Goal: Task Accomplishment & Management: Complete application form

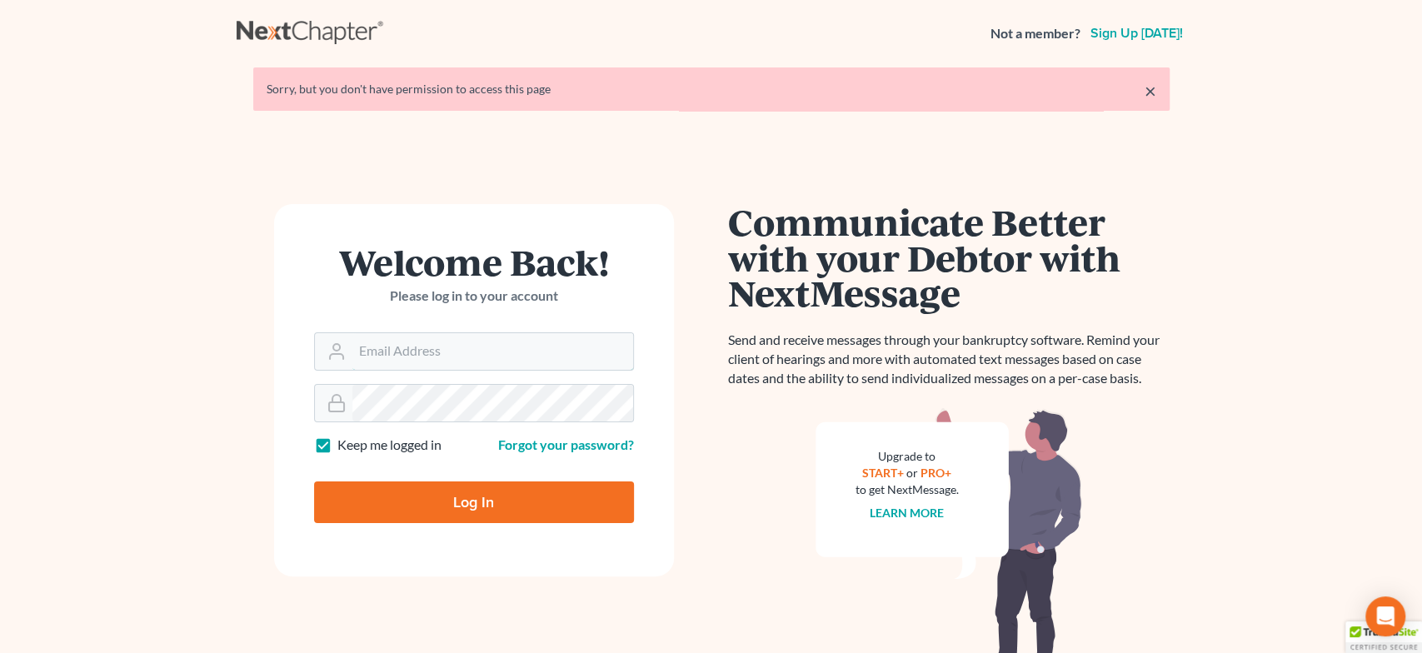
type input "alyssa@daxjmiller.com"
click at [474, 496] on input "Log In" at bounding box center [474, 502] width 320 height 42
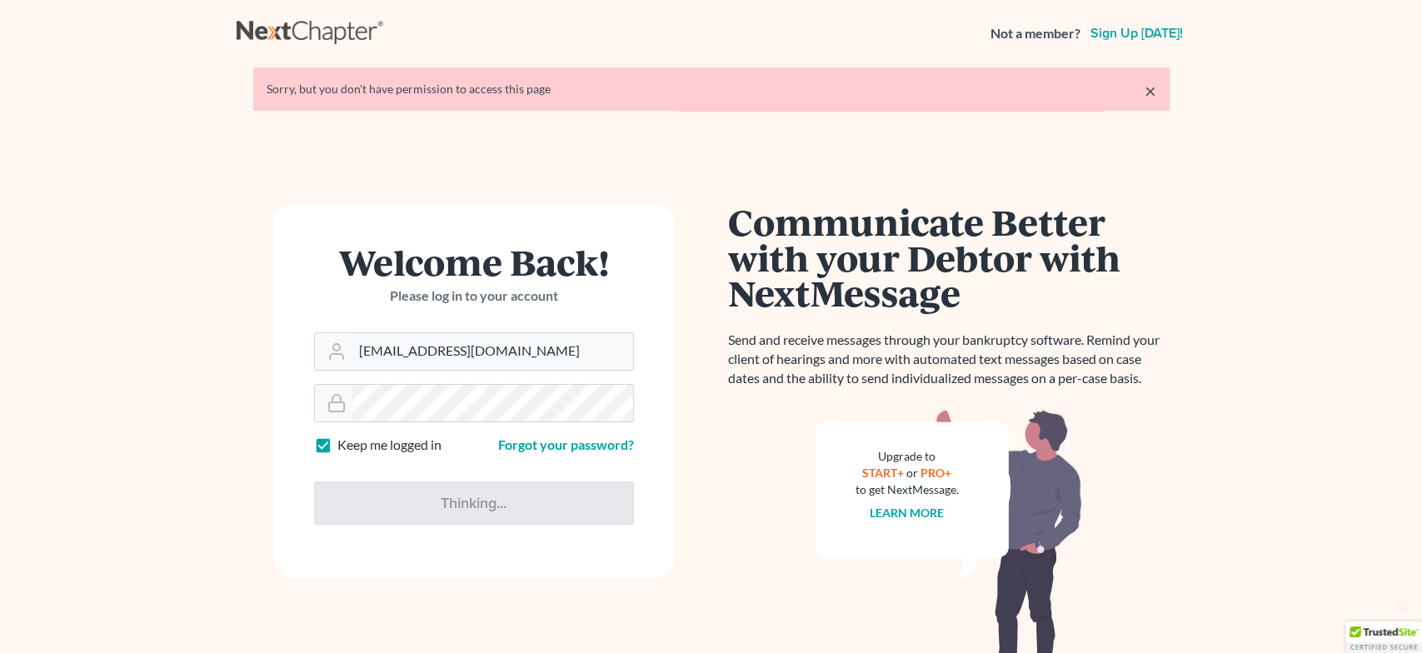
type input "Thinking..."
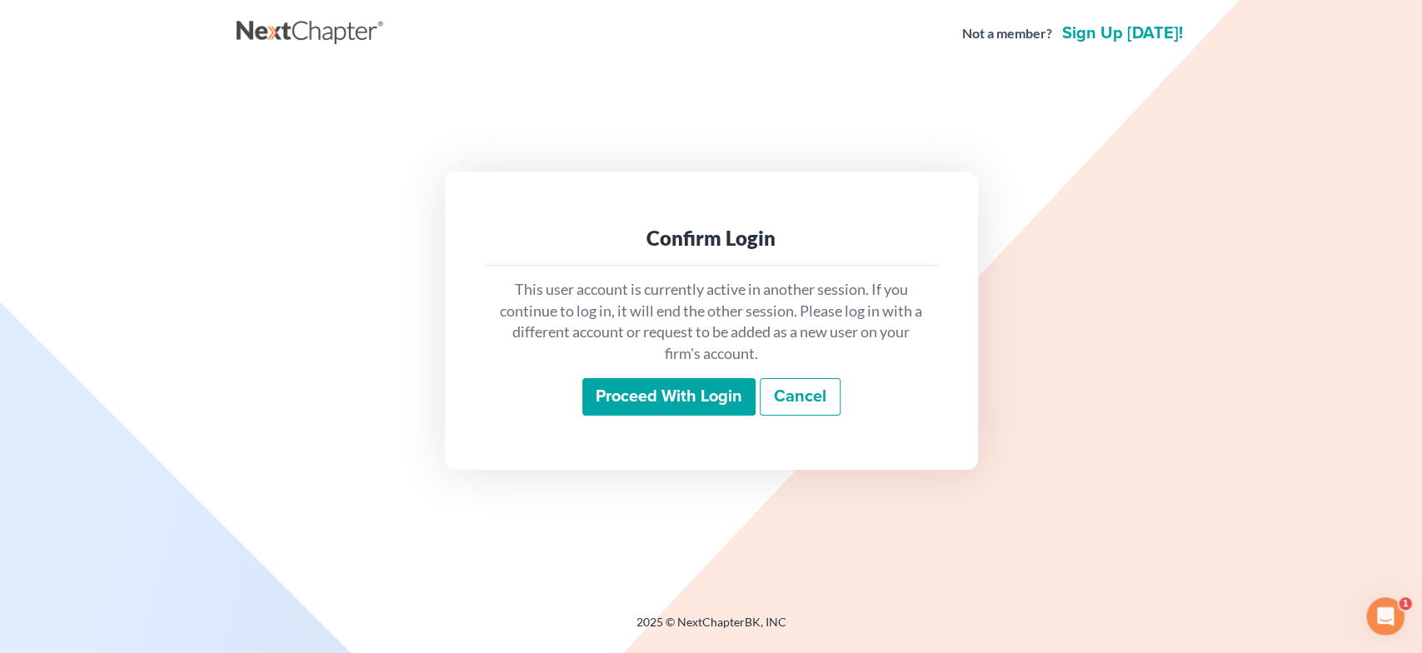
click at [705, 392] on input "Proceed with login" at bounding box center [668, 397] width 173 height 38
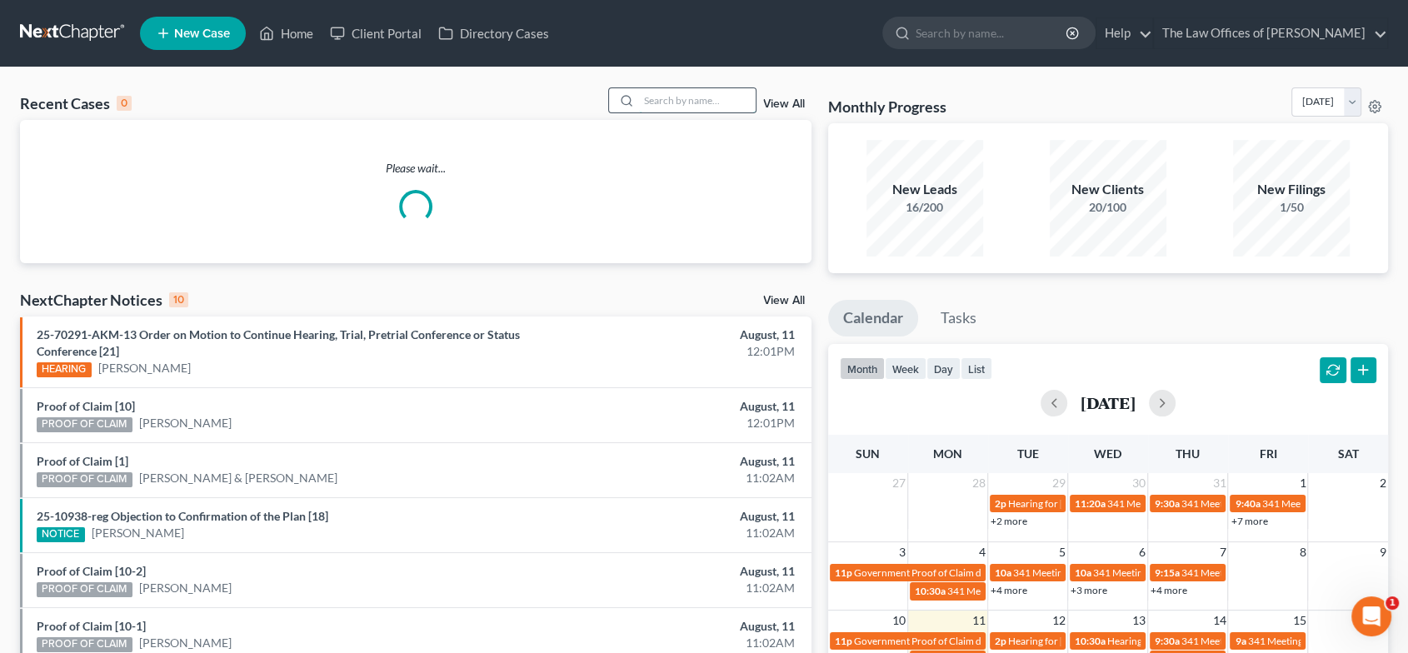
click at [685, 101] on input "search" at bounding box center [697, 100] width 117 height 24
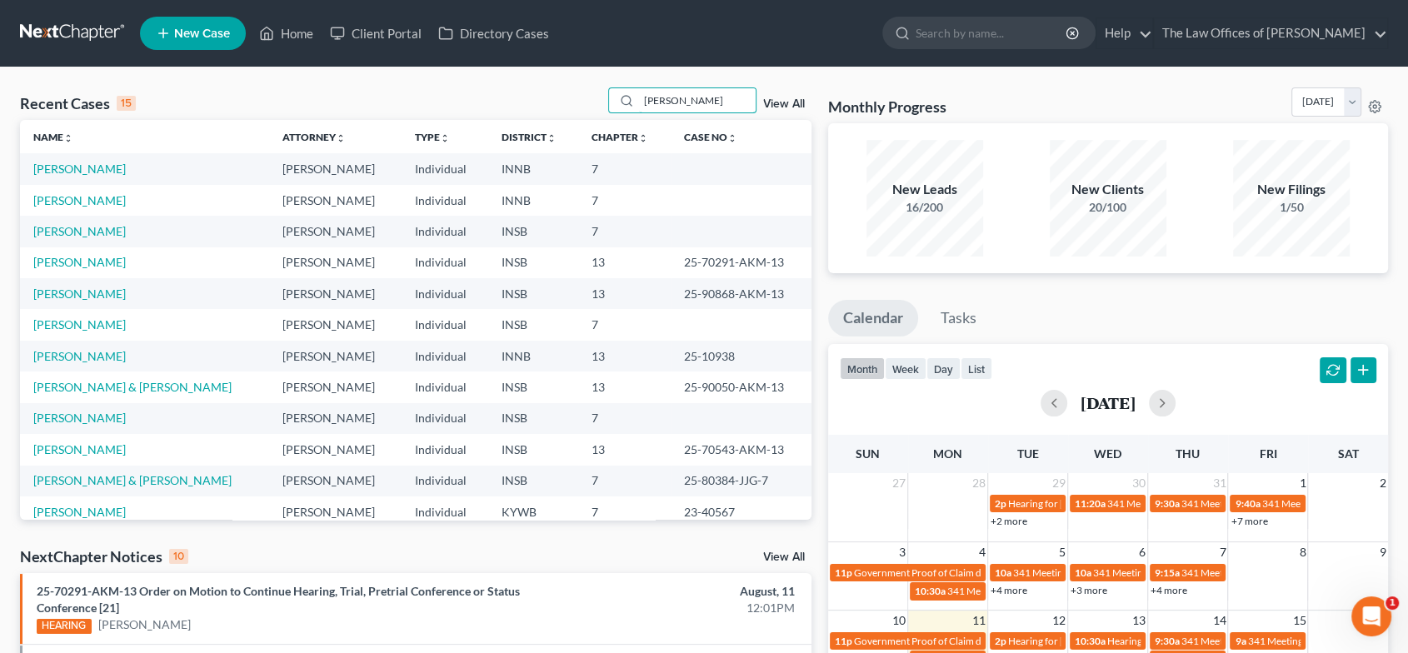
type input "[PERSON_NAME]"
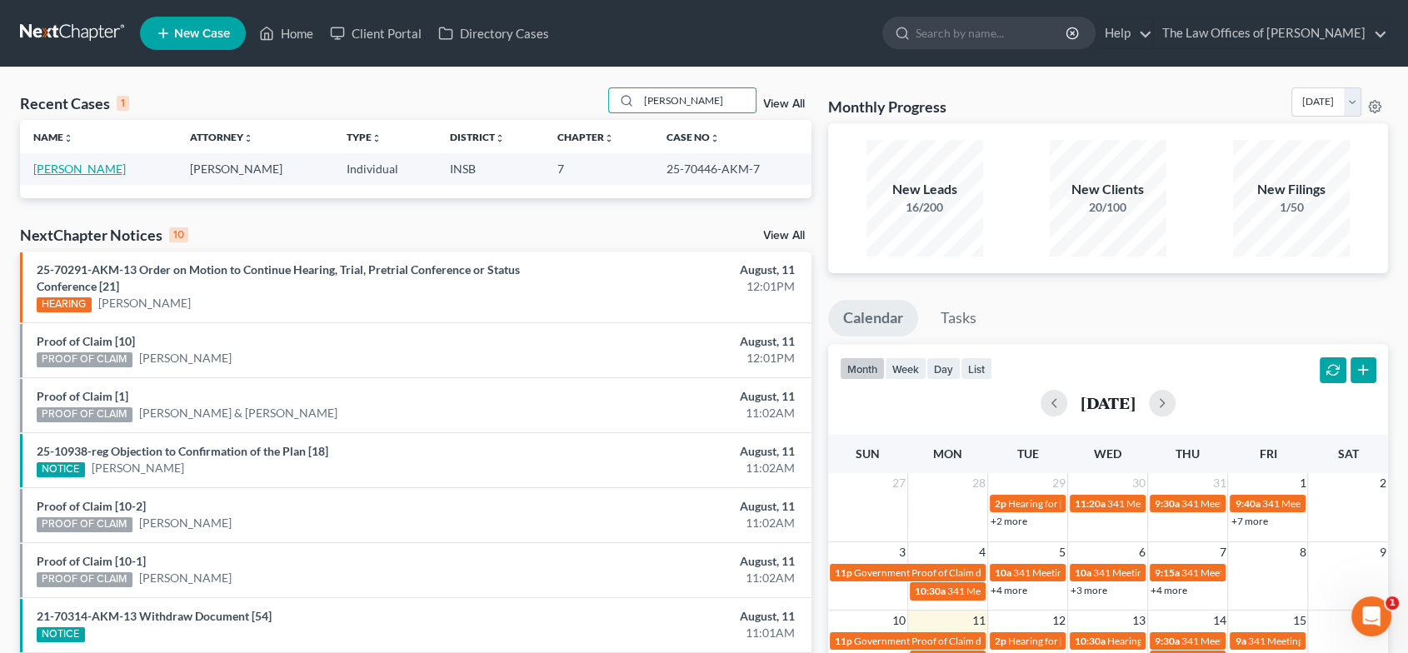
click at [72, 170] on link "[PERSON_NAME]" at bounding box center [79, 169] width 92 height 14
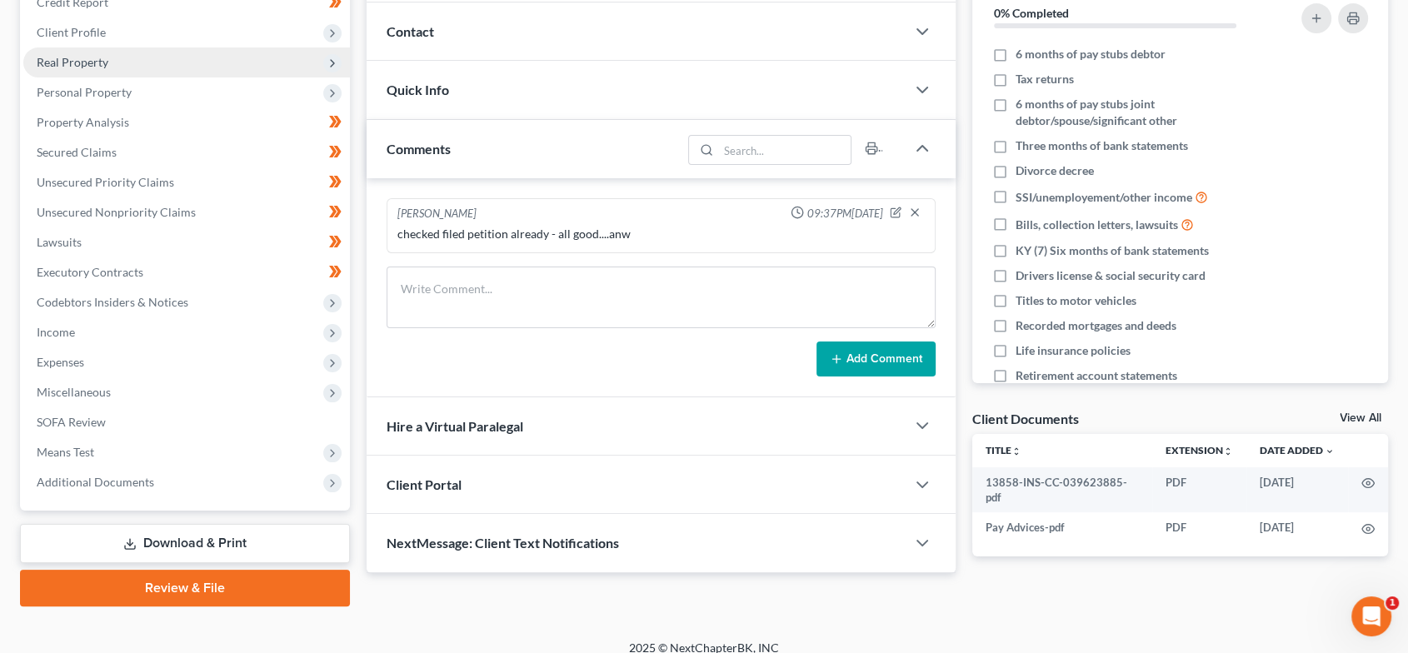
scroll to position [220, 0]
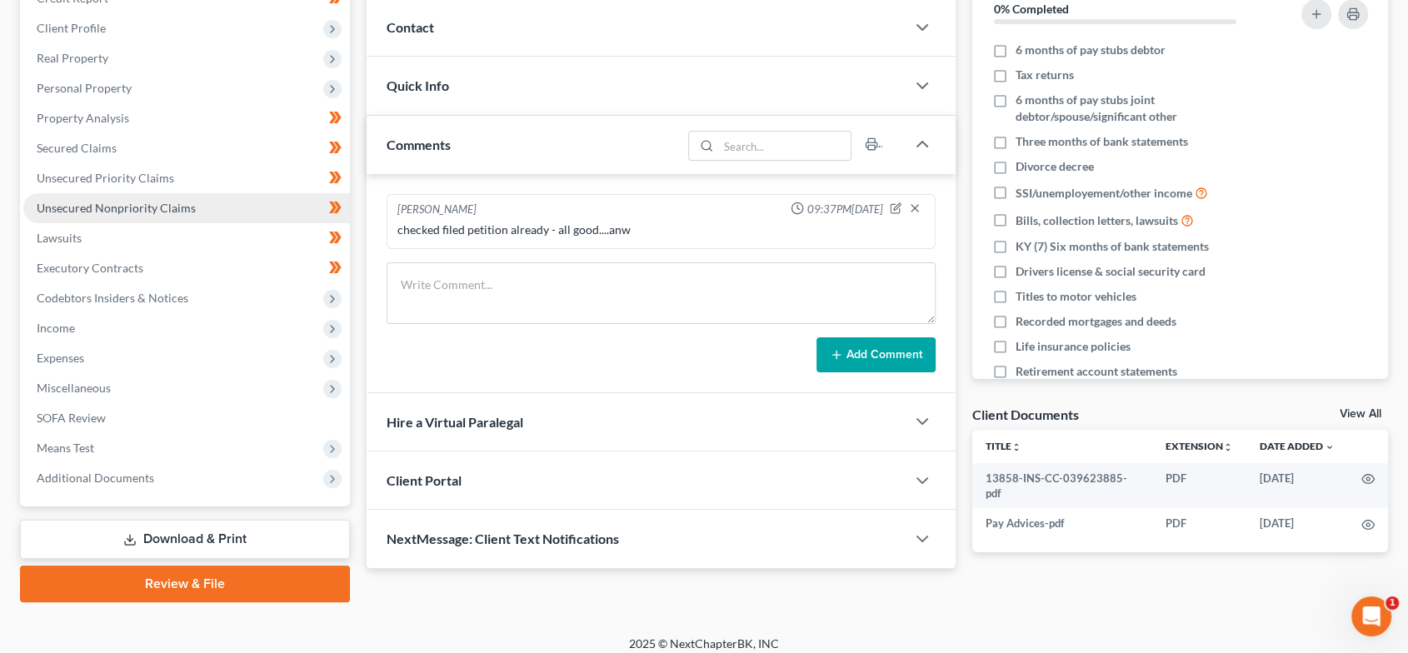
click at [180, 197] on link "Unsecured Nonpriority Claims" at bounding box center [186, 208] width 327 height 30
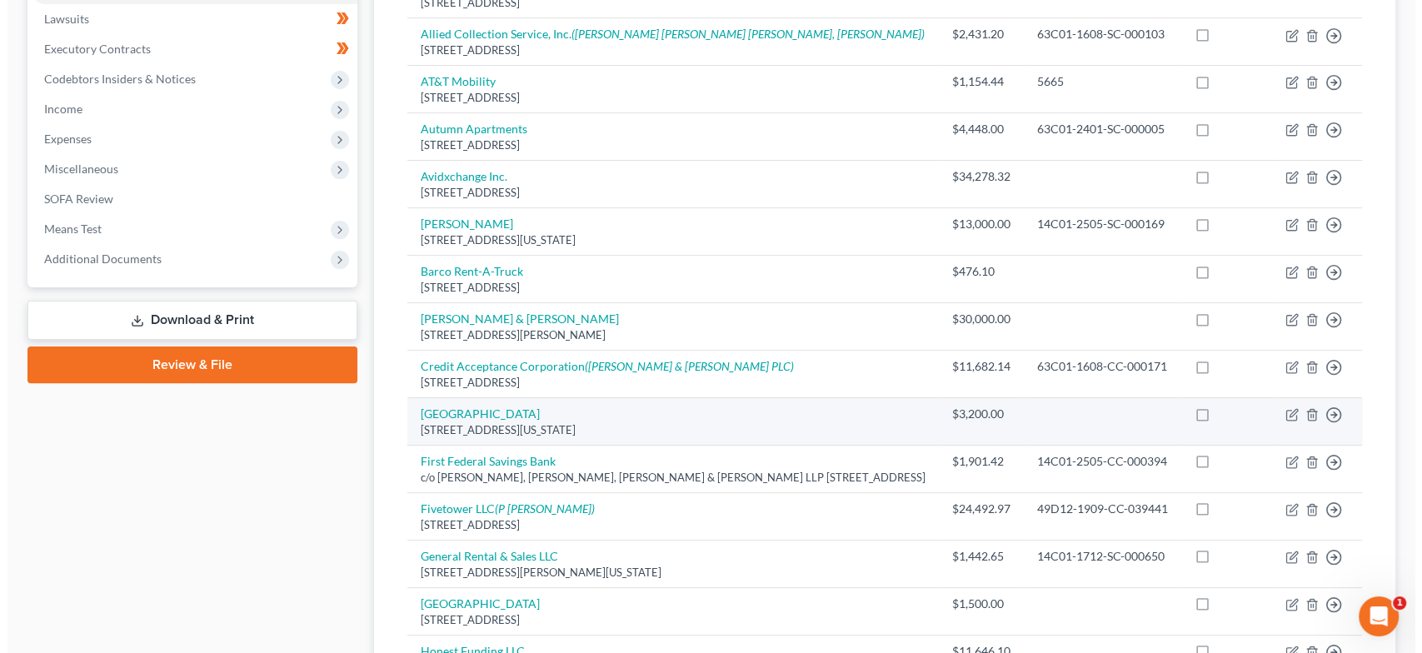
scroll to position [440, 0]
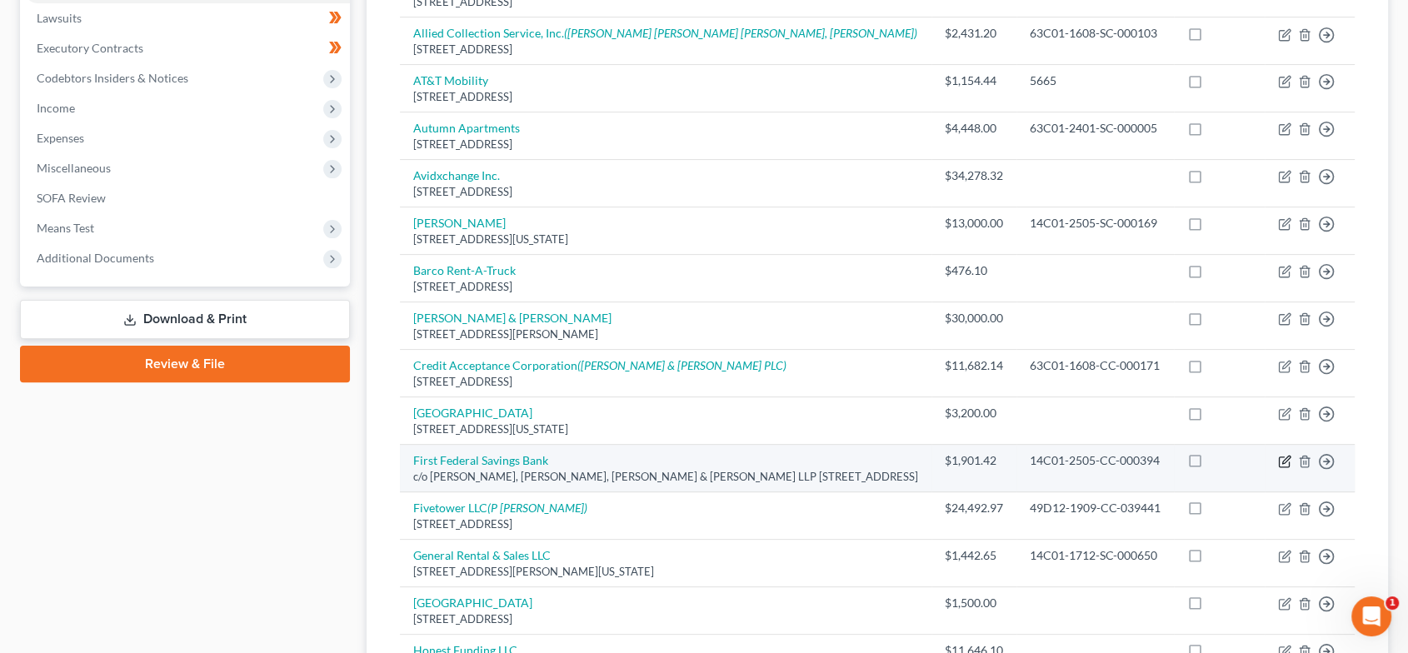
click at [1284, 457] on icon "button" at bounding box center [1285, 459] width 7 height 7
select select "15"
select select "0"
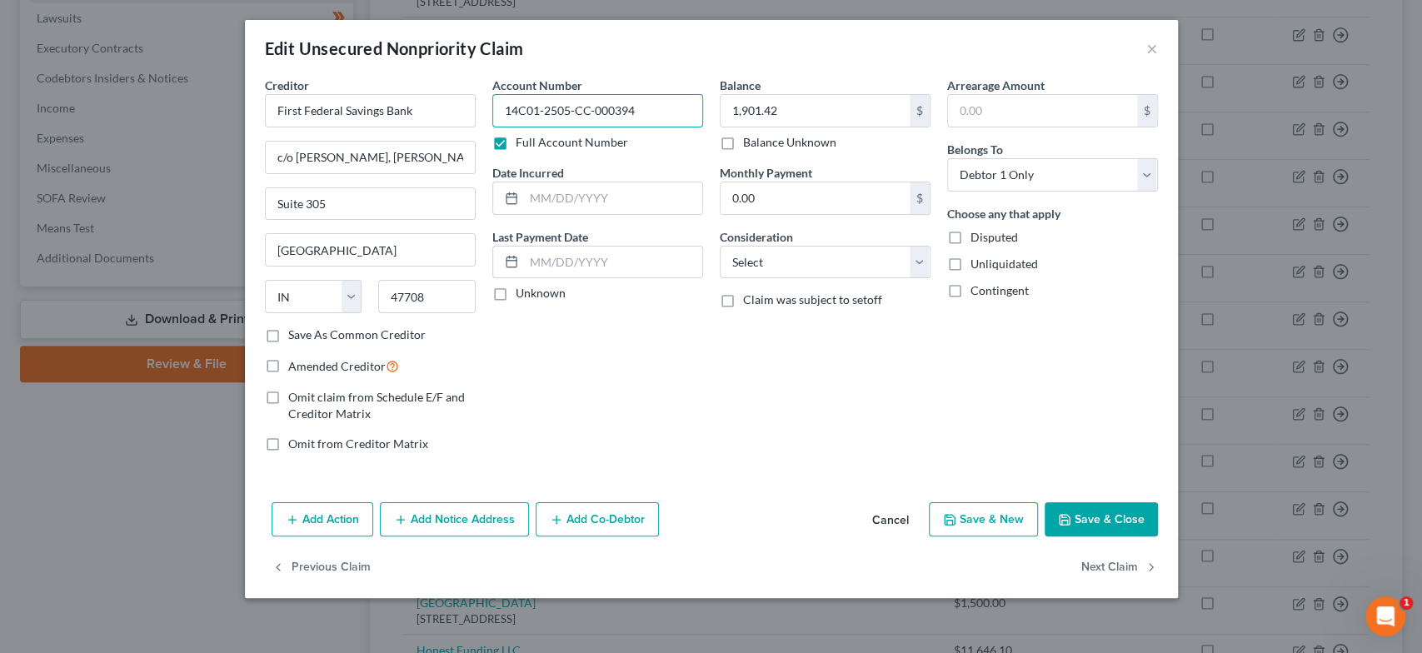
drag, startPoint x: 640, startPoint y: 112, endPoint x: 486, endPoint y: 114, distance: 153.3
click at [486, 114] on div "Account Number 14C01-2505-CC-000394 Full Account Number Date Incurred Last Paym…" at bounding box center [597, 271] width 227 height 389
click at [399, 162] on input "c/o [PERSON_NAME], [PERSON_NAME], [PERSON_NAME] & [PERSON_NAME] LLP [STREET_ADD…" at bounding box center [370, 158] width 209 height 32
drag, startPoint x: 402, startPoint y: 158, endPoint x: 469, endPoint y: 158, distance: 66.6
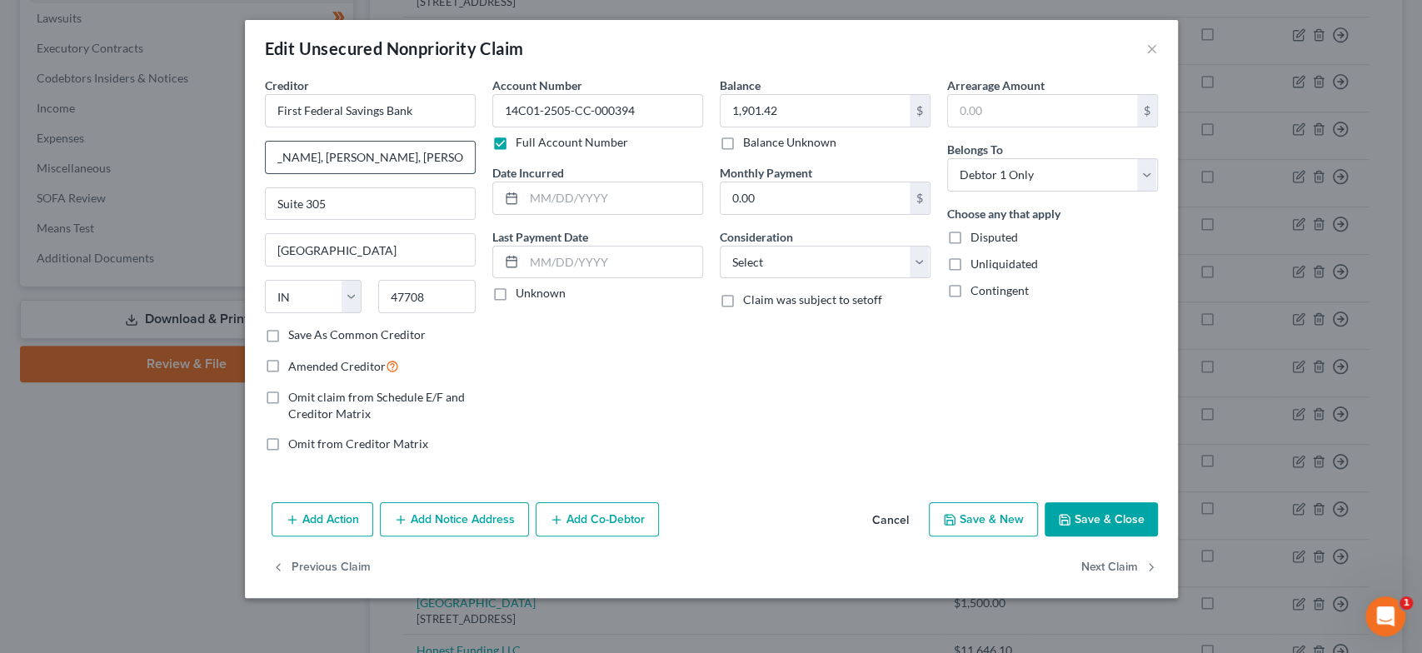
click at [469, 158] on input "c/o [PERSON_NAME], [PERSON_NAME], [PERSON_NAME] & [PERSON_NAME] LLP [STREET_ADD…" at bounding box center [370, 158] width 209 height 32
type input "c/o [PERSON_NAME], [PERSON_NAME], [PERSON_NAME] & [PERSON_NAME] LLP"
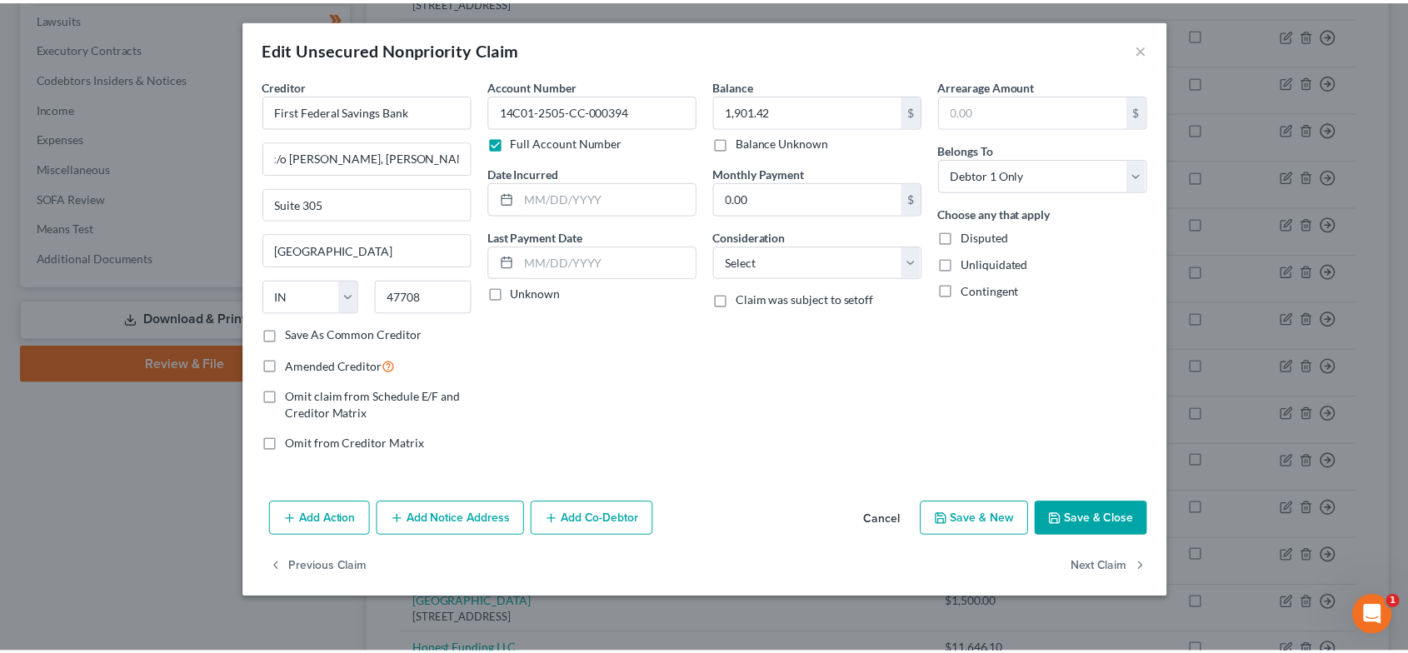
scroll to position [0, 0]
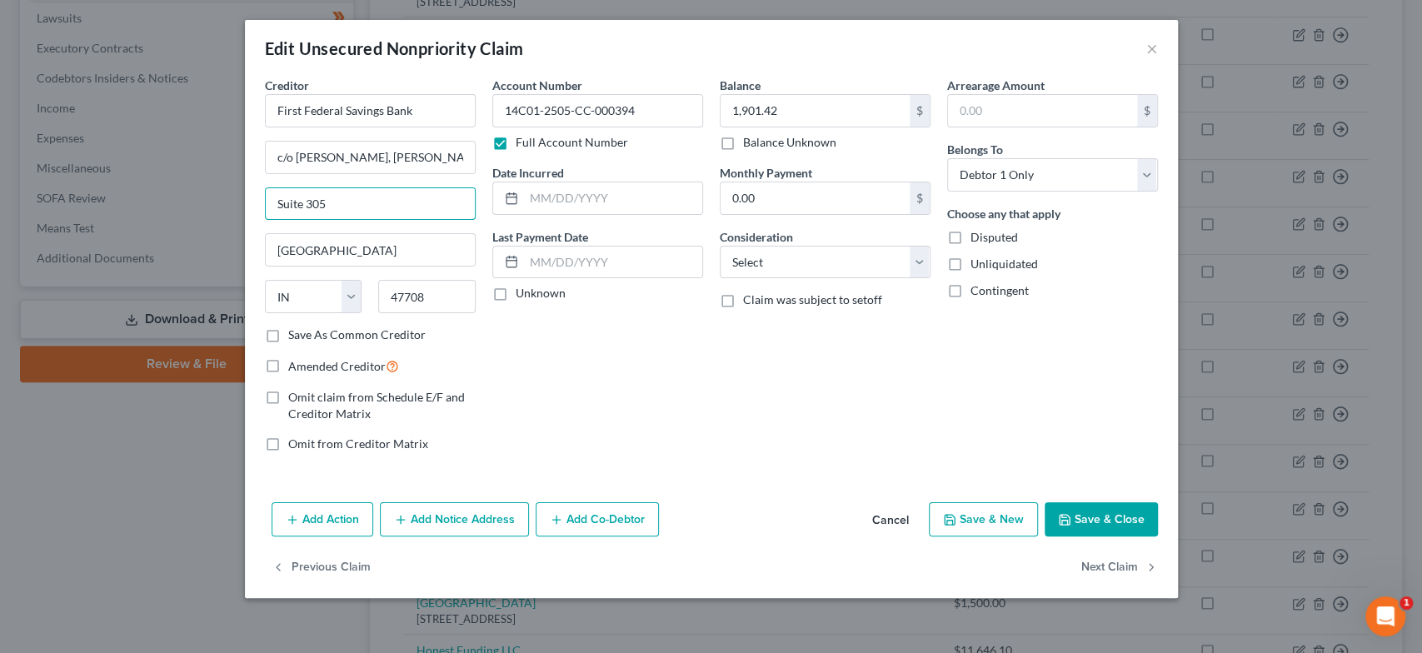
drag, startPoint x: 357, startPoint y: 202, endPoint x: 192, endPoint y: 203, distance: 165.8
click at [192, 203] on div "Edit Unsecured Nonpriority Claim × Creditor * First Federal Savings Bank c/o Ka…" at bounding box center [711, 326] width 1422 height 653
click at [327, 202] on input "PO Box 3546" at bounding box center [370, 204] width 209 height 32
type input "PO Box 3646"
drag, startPoint x: 446, startPoint y: 295, endPoint x: 319, endPoint y: 280, distance: 128.3
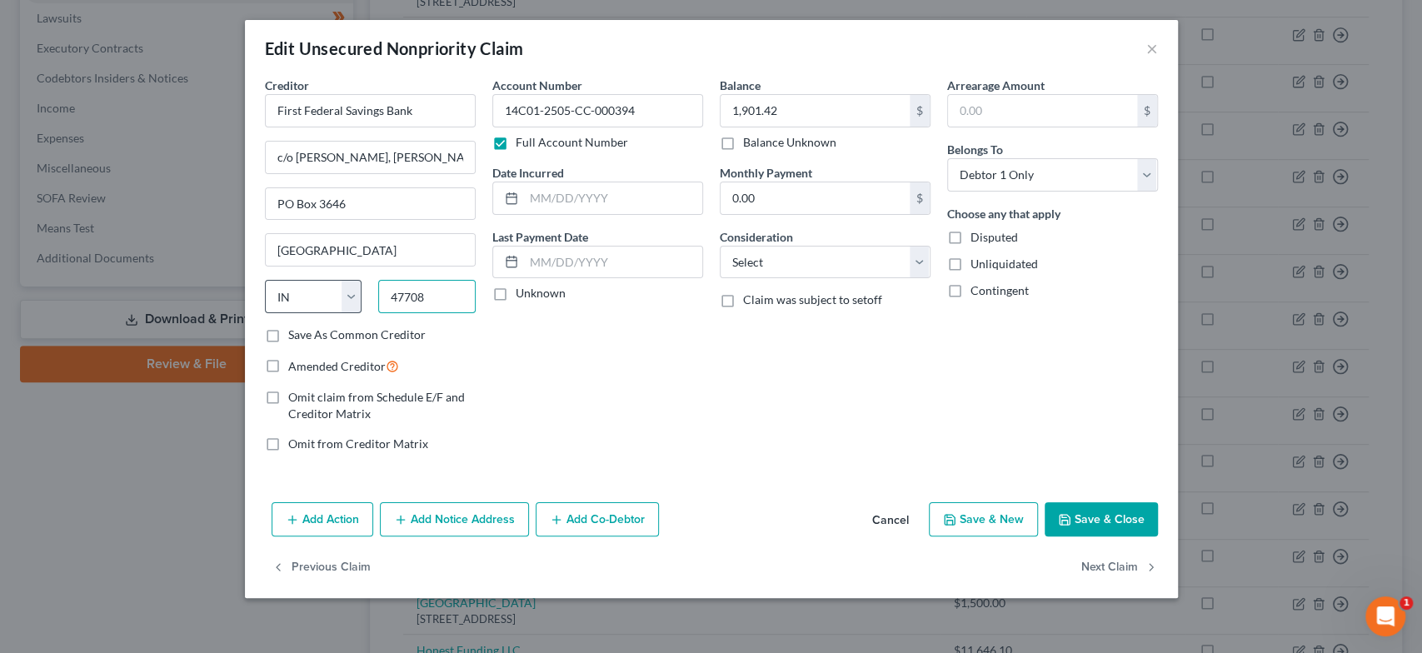
click at [319, 280] on div "State [US_STATE] AK AR AZ CA CO CT DE DC [GEOGRAPHIC_DATA] [GEOGRAPHIC_DATA] GU…" at bounding box center [370, 303] width 227 height 47
type input "47735"
click at [860, 277] on select "Select Cable / Satellite Services Collection Agency Credit Card Debt Debt Couns…" at bounding box center [825, 262] width 211 height 33
select select "1"
click at [720, 246] on select "Select Cable / Satellite Services Collection Agency Credit Card Debt Debt Couns…" at bounding box center [825, 262] width 211 height 33
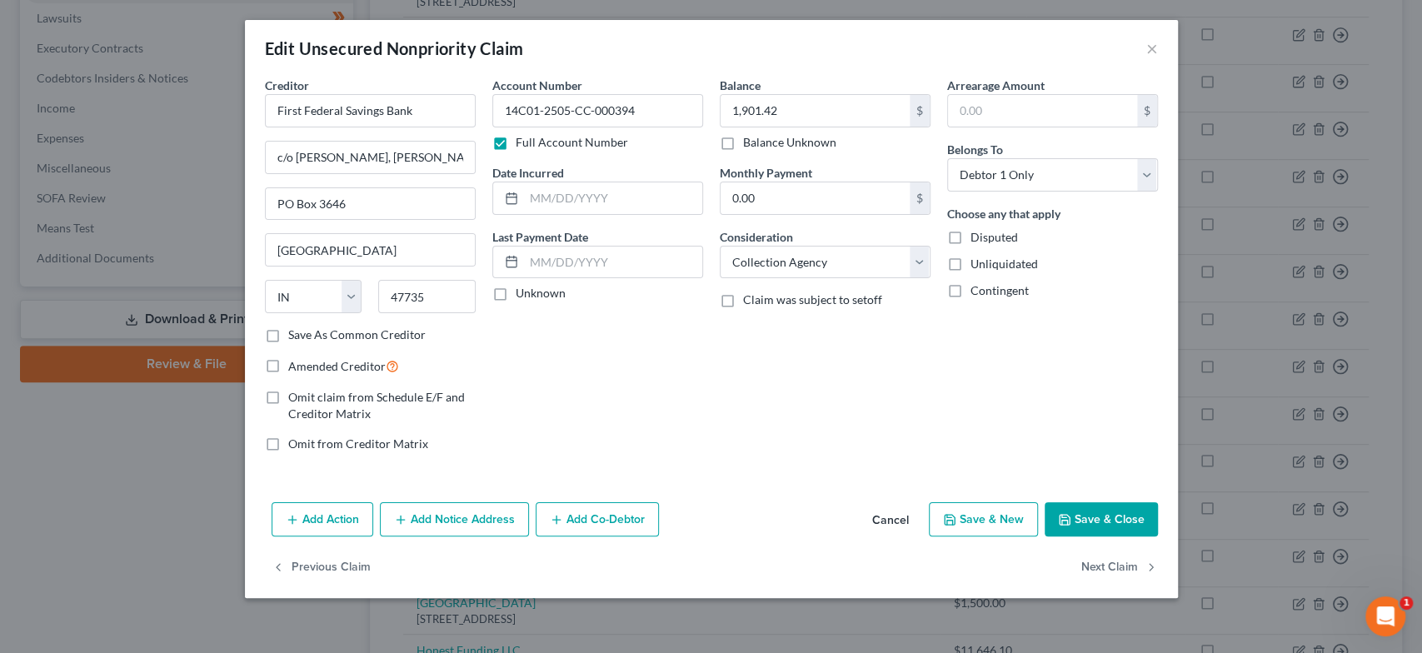
click at [1120, 521] on button "Save & Close" at bounding box center [1101, 519] width 113 height 35
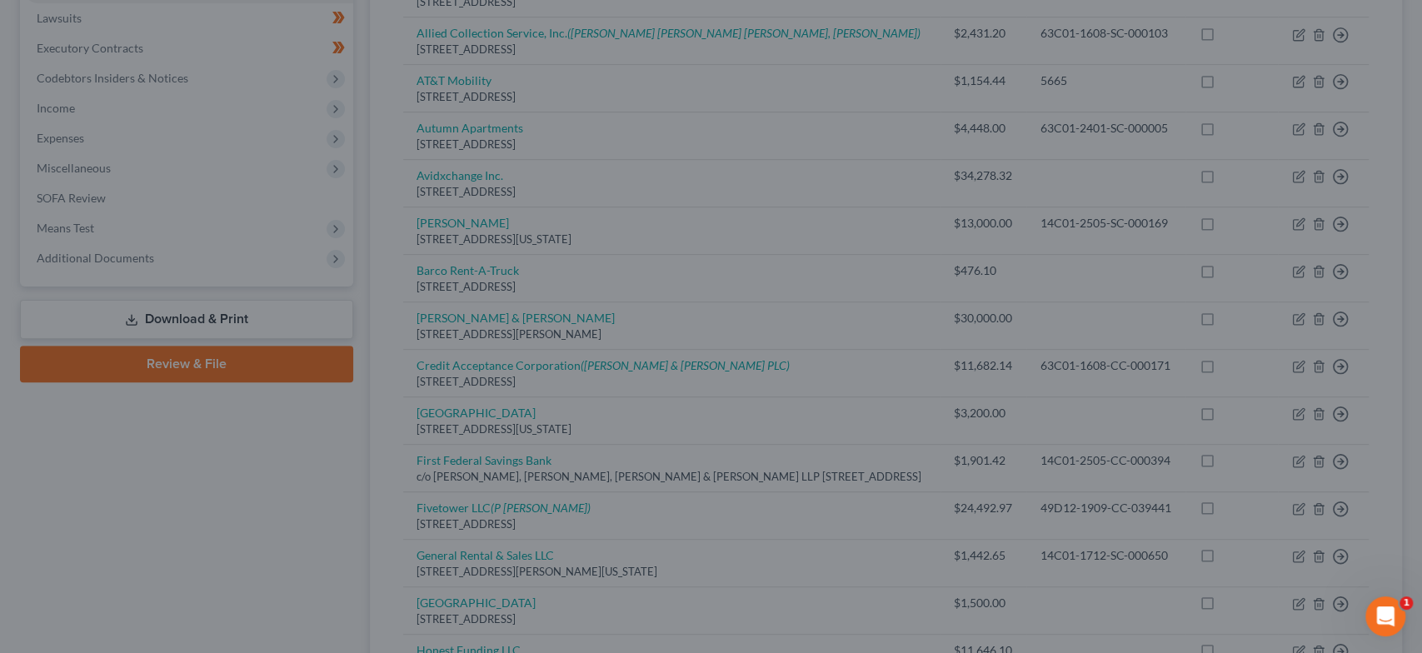
type input "0"
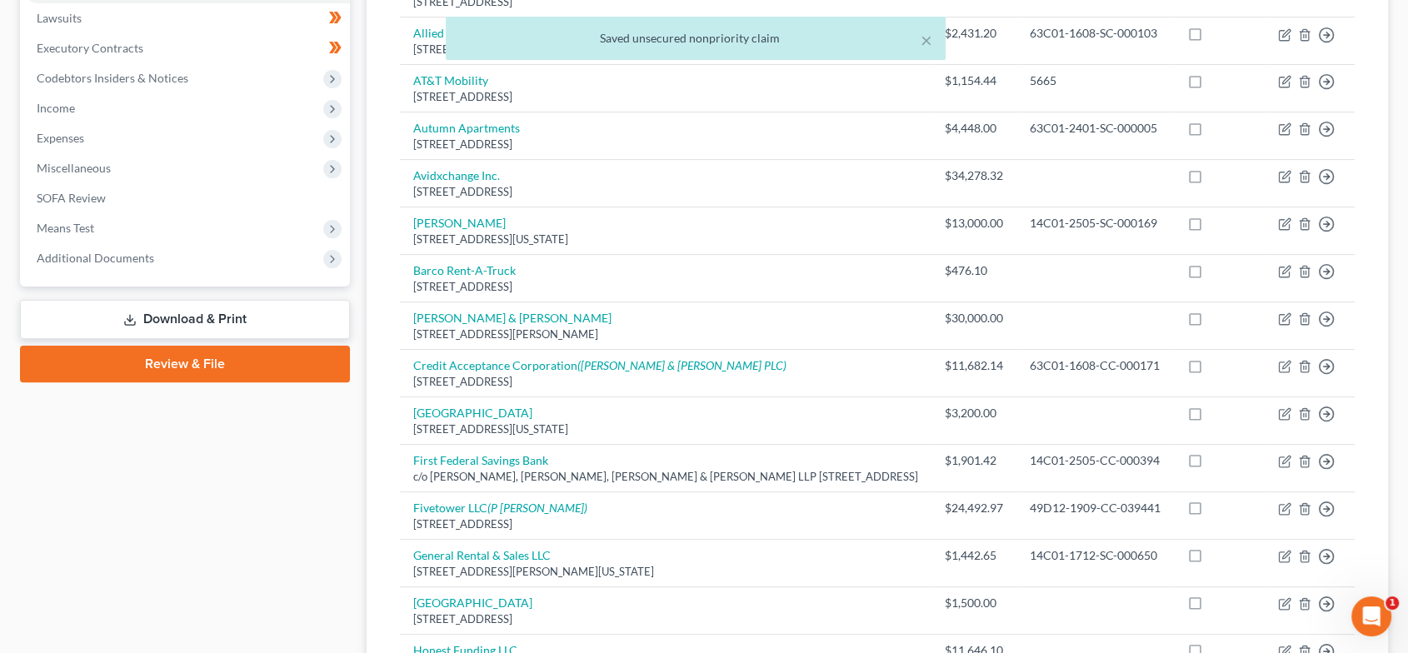
click at [192, 318] on link "Download & Print" at bounding box center [185, 319] width 330 height 39
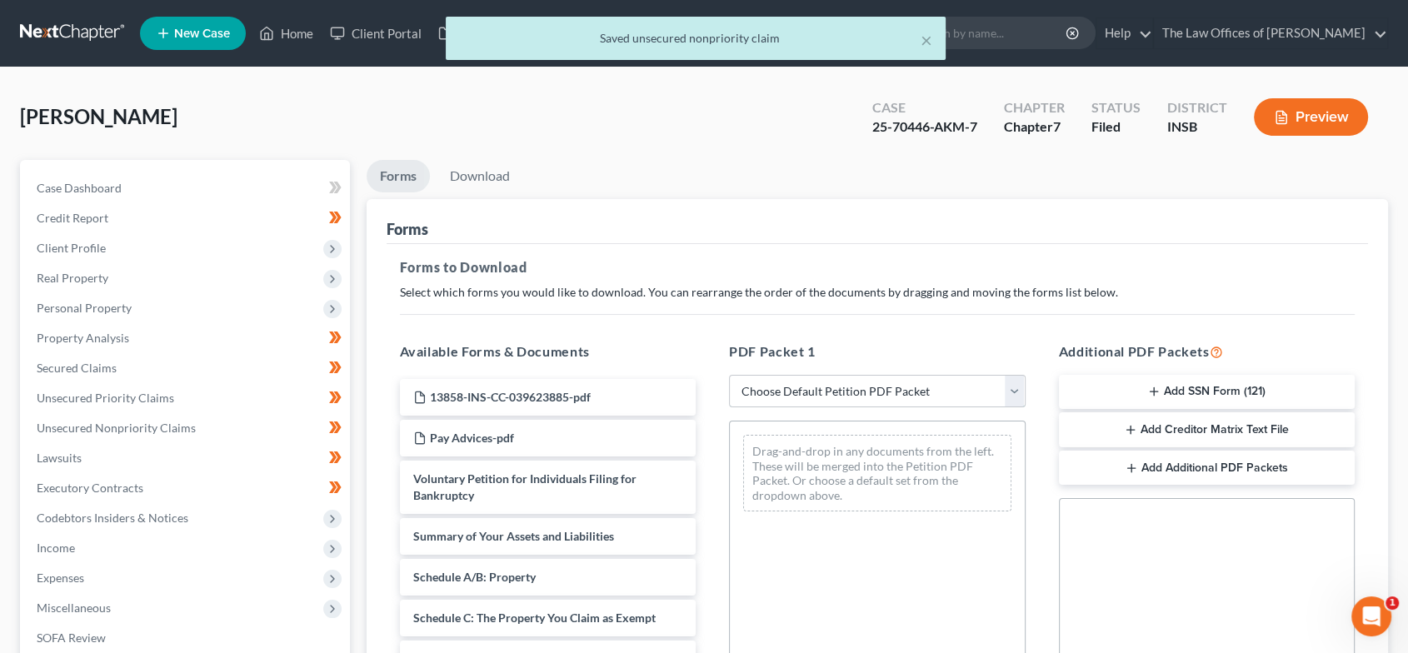
click at [956, 401] on select "Choose Default Petition PDF Packet Complete Bankruptcy Petition (all forms and …" at bounding box center [877, 391] width 297 height 33
select select "2"
click at [729, 375] on select "Choose Default Petition PDF Packet Complete Bankruptcy Petition (all forms and …" at bounding box center [877, 391] width 297 height 33
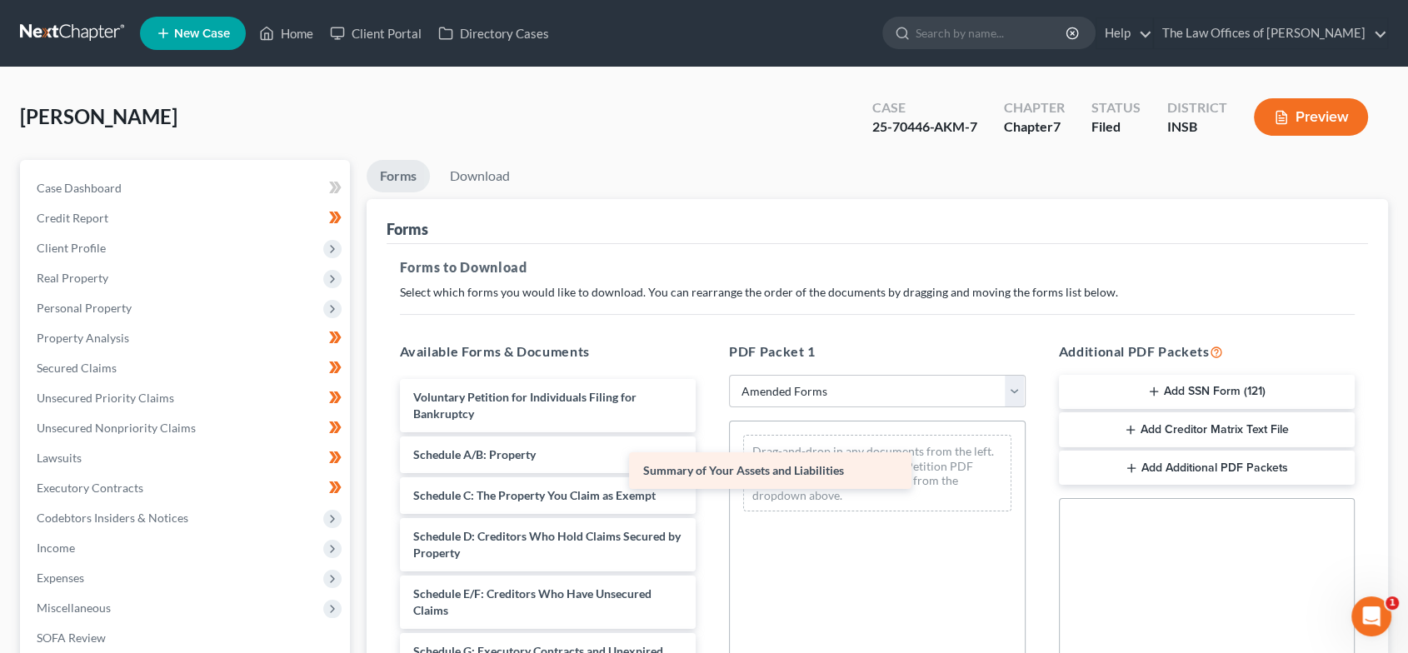
drag, startPoint x: 604, startPoint y: 457, endPoint x: 885, endPoint y: 461, distance: 280.7
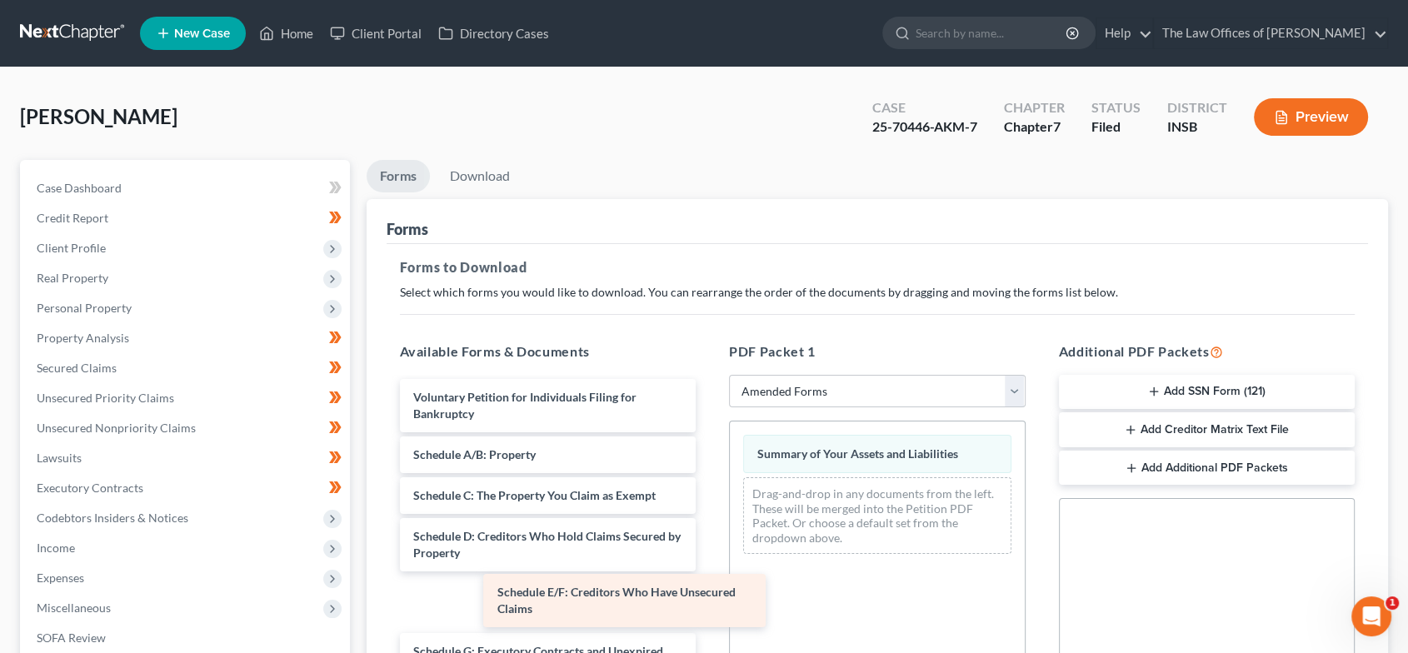
drag, startPoint x: 624, startPoint y: 605, endPoint x: 854, endPoint y: 545, distance: 237.6
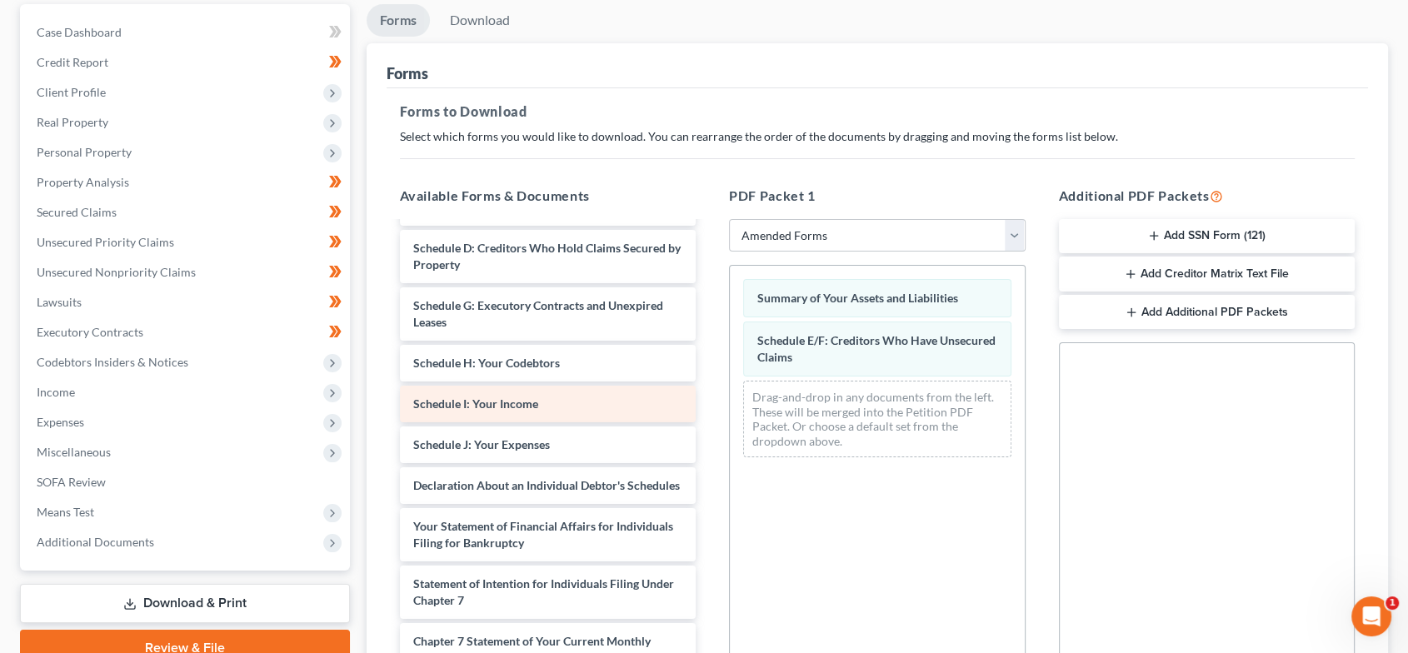
scroll to position [141, 0]
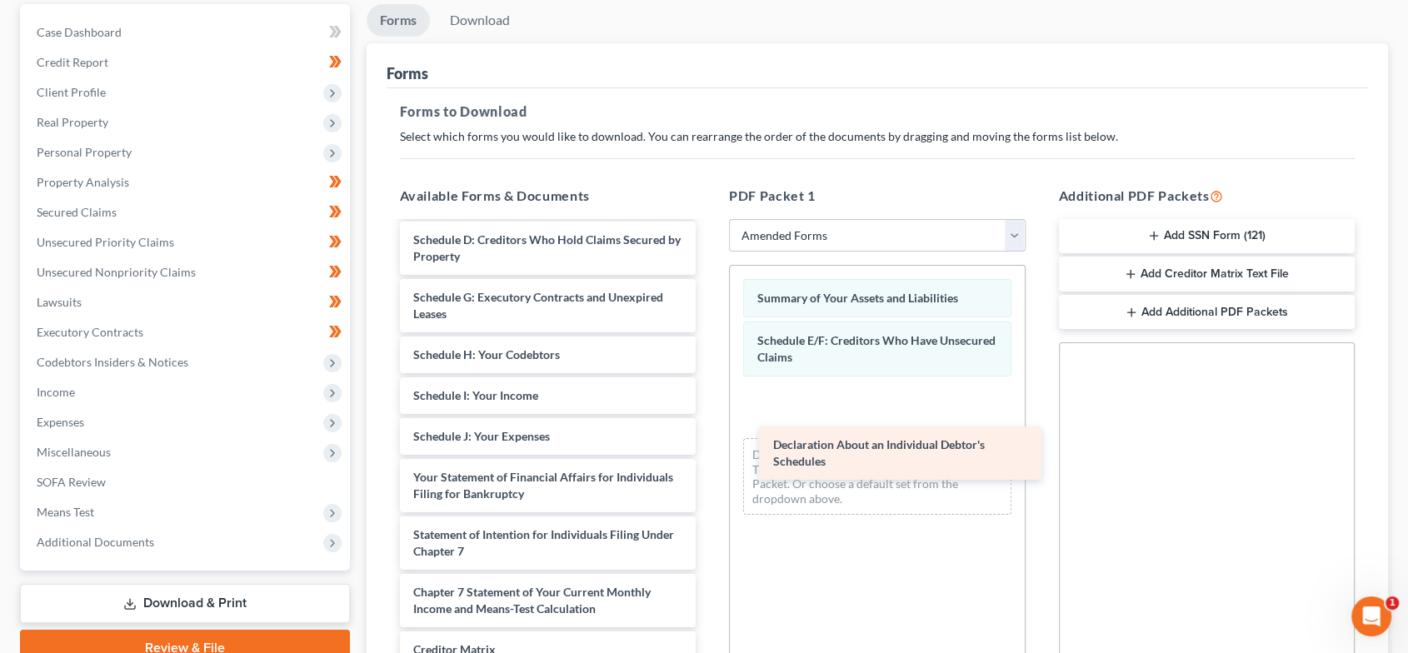
drag, startPoint x: 942, startPoint y: 482, endPoint x: 950, endPoint y: 413, distance: 69.5
click at [710, 413] on div "Declaration About an Individual Debtor's Schedules Voluntary Petition for Indiv…" at bounding box center [548, 444] width 323 height 725
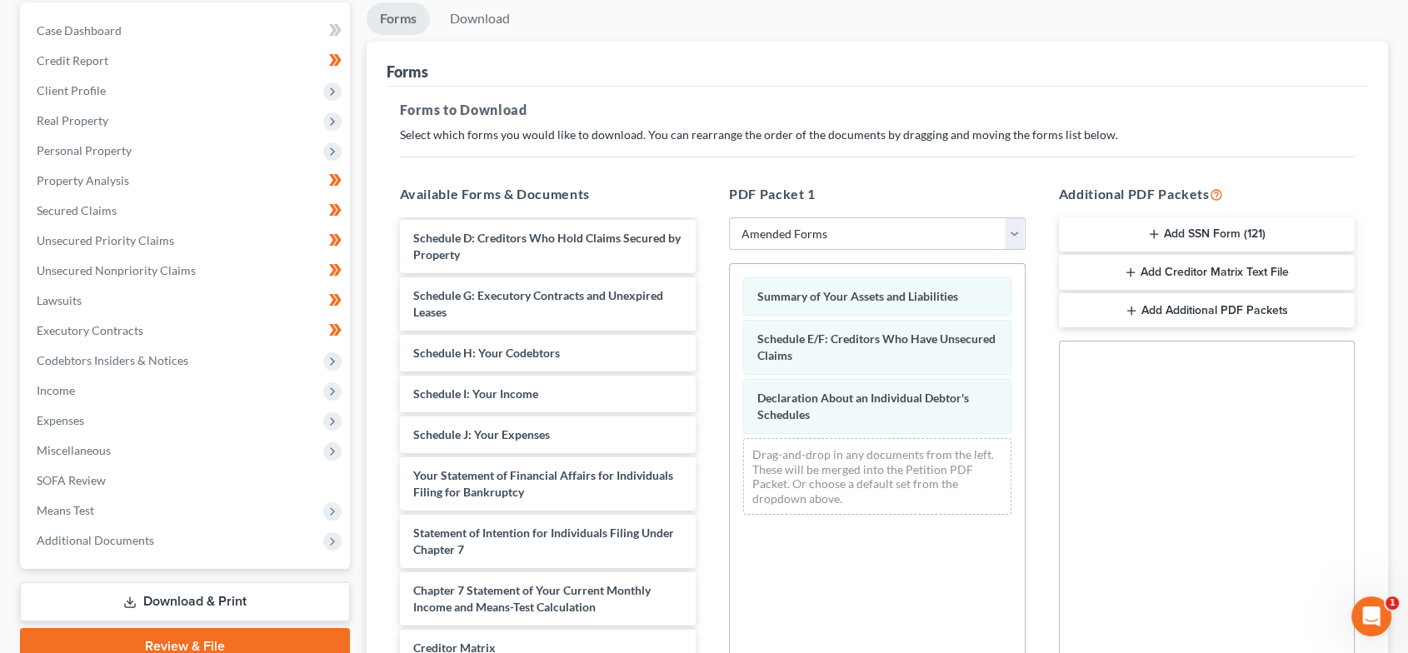
scroll to position [374, 0]
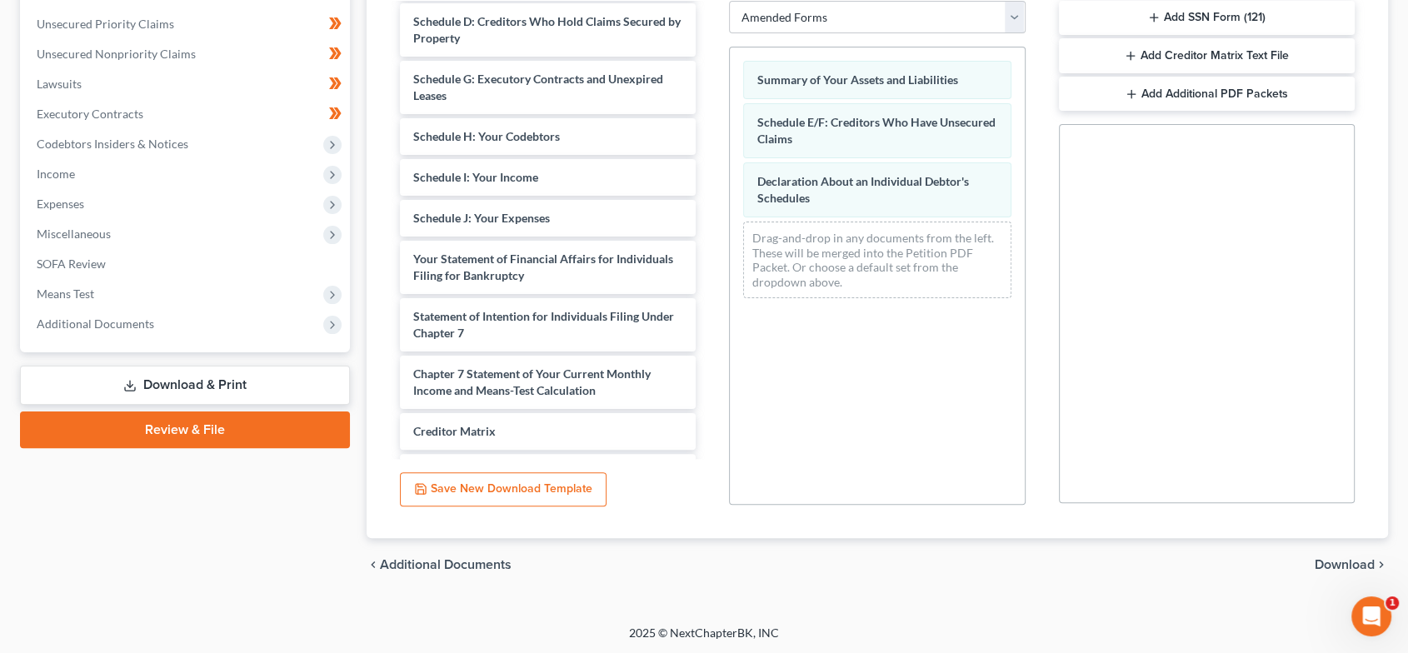
click at [1322, 563] on span "Download" at bounding box center [1344, 564] width 60 height 13
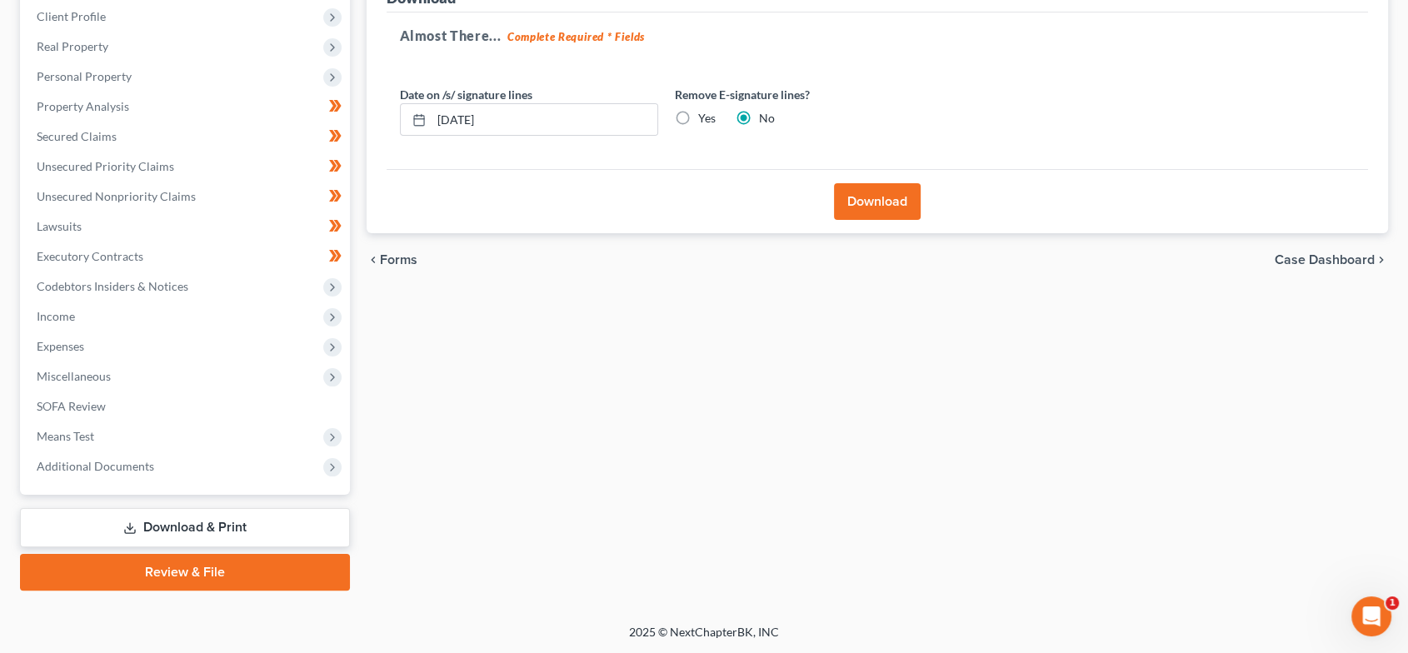
click at [884, 207] on button "Download" at bounding box center [877, 201] width 87 height 37
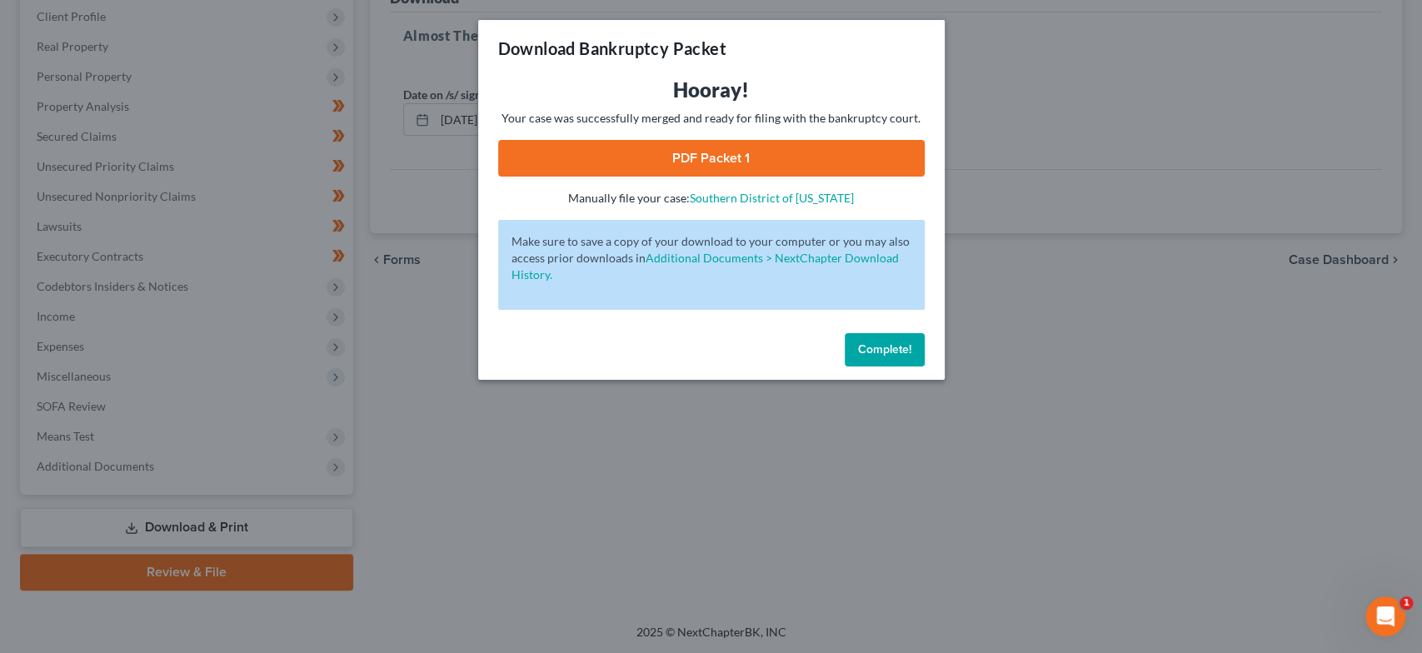
click at [733, 163] on link "PDF Packet 1" at bounding box center [711, 158] width 426 height 37
drag, startPoint x: 866, startPoint y: 357, endPoint x: 726, endPoint y: 368, distance: 140.4
click at [866, 357] on button "Complete!" at bounding box center [885, 349] width 80 height 33
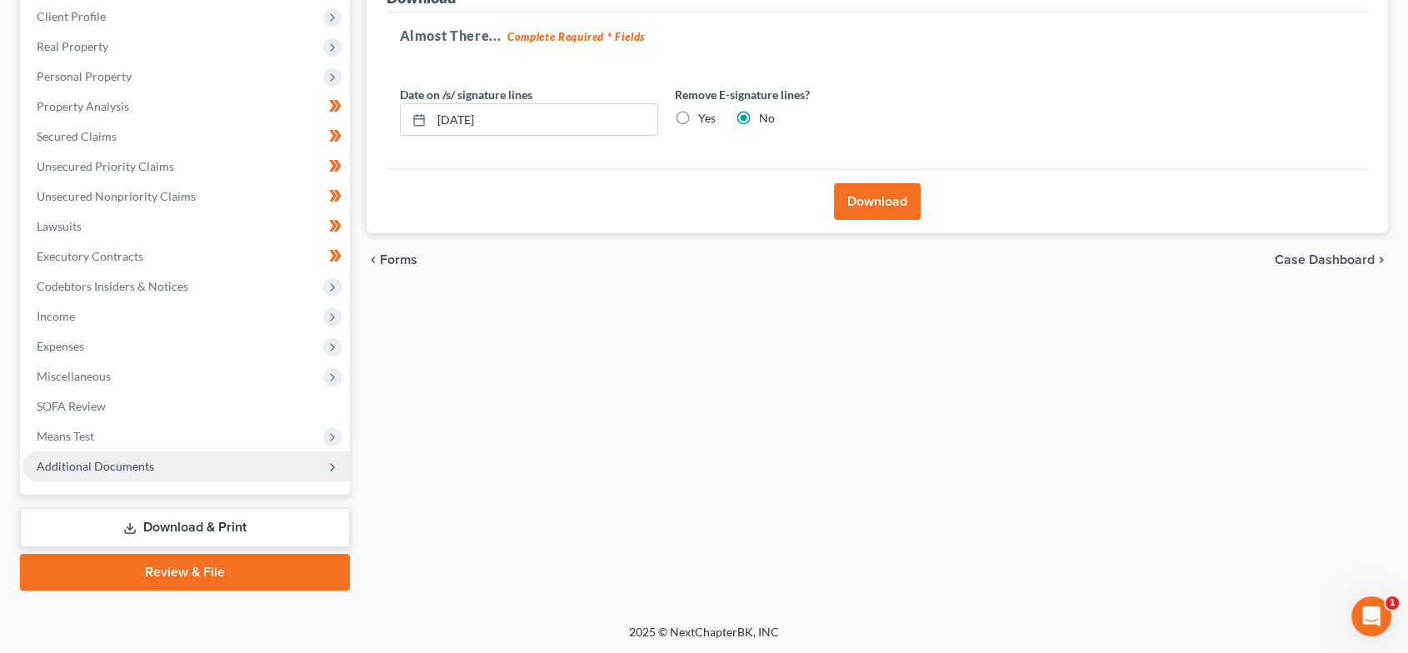
click at [208, 469] on span "Additional Documents" at bounding box center [186, 466] width 327 height 30
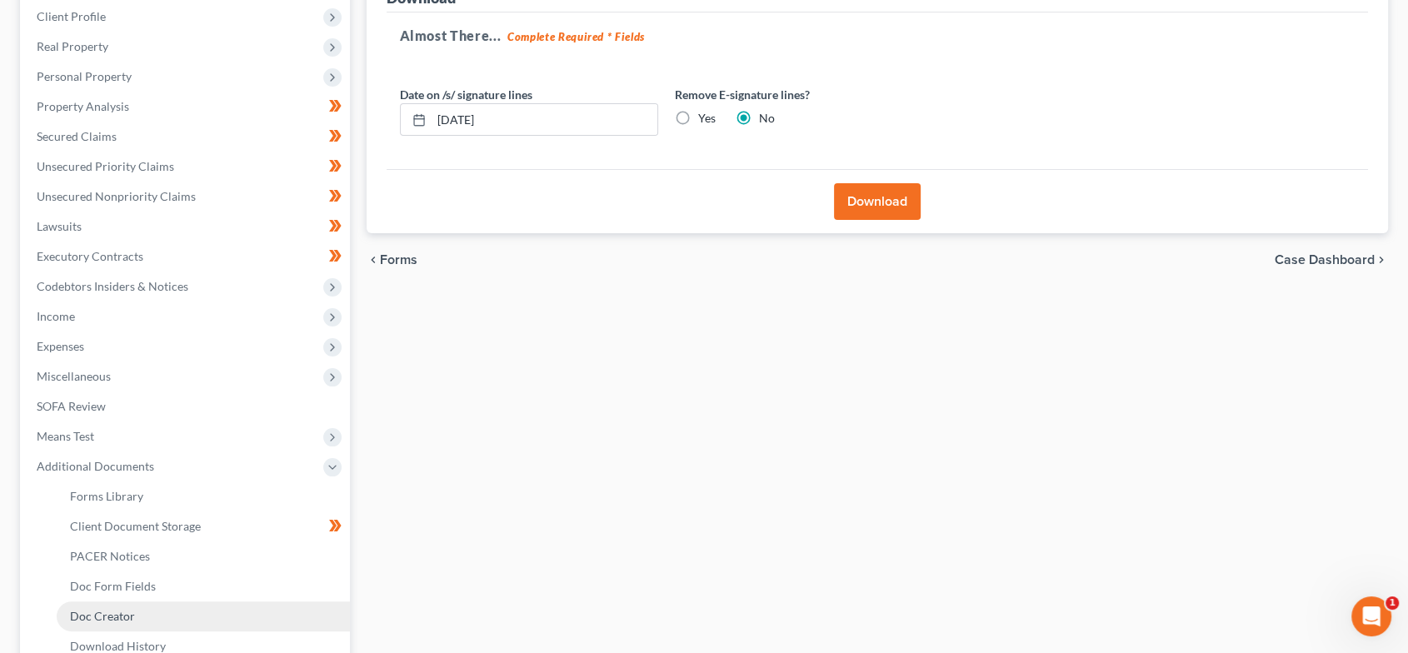
click at [241, 612] on link "Doc Creator" at bounding box center [203, 616] width 293 height 30
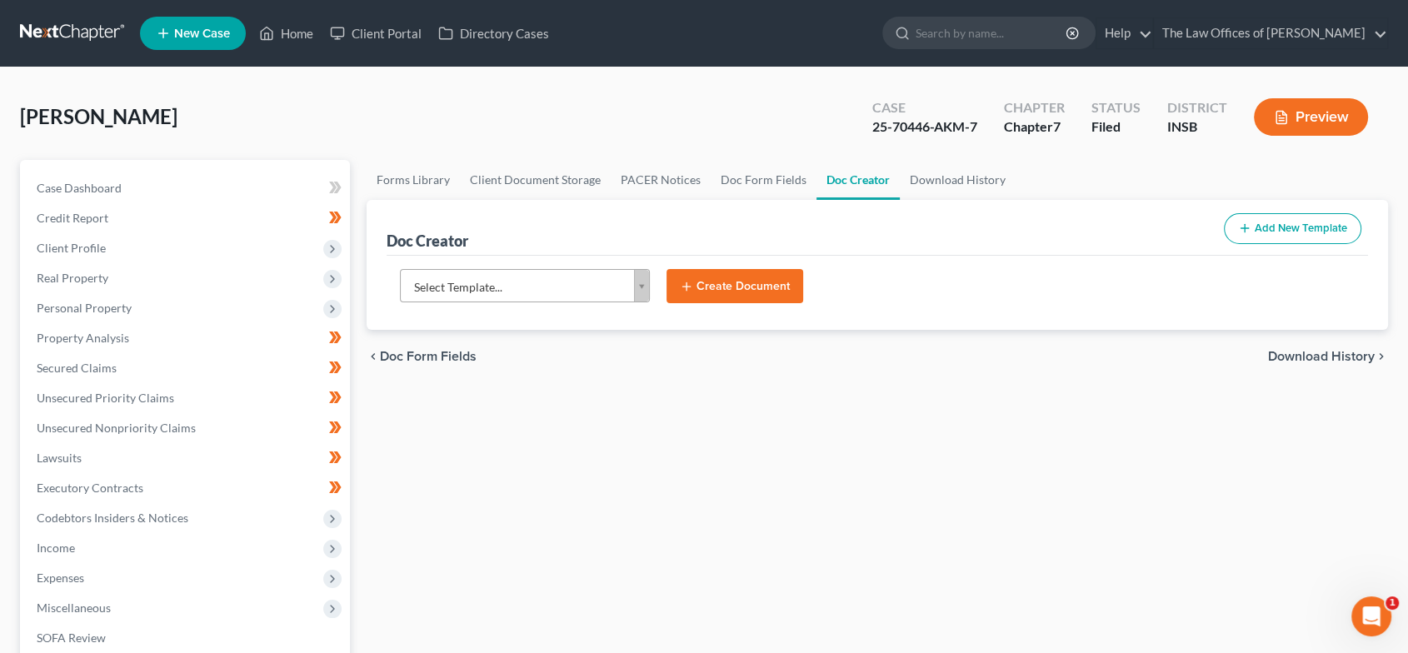
click at [545, 286] on body "Home New Case Client Portal Directory Cases The Law Offices of [PERSON_NAME] [P…" at bounding box center [704, 532] width 1408 height 1065
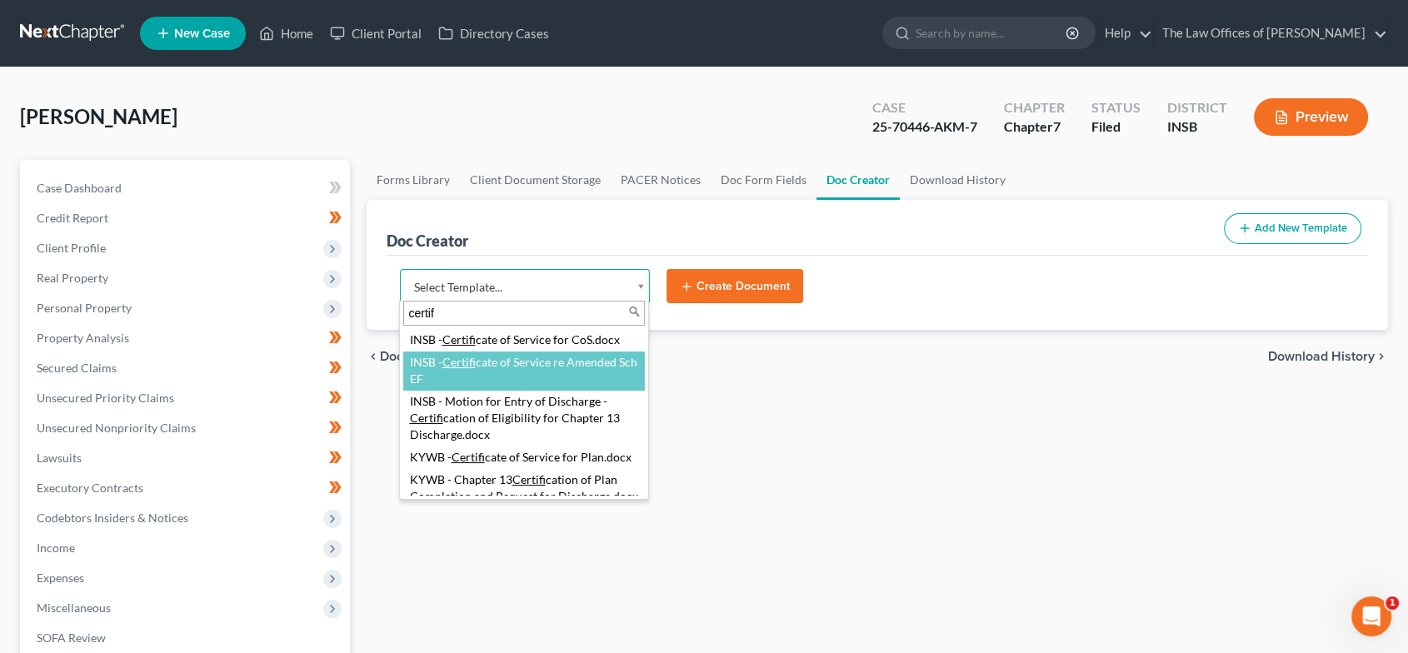
type input "certif"
select select "115404"
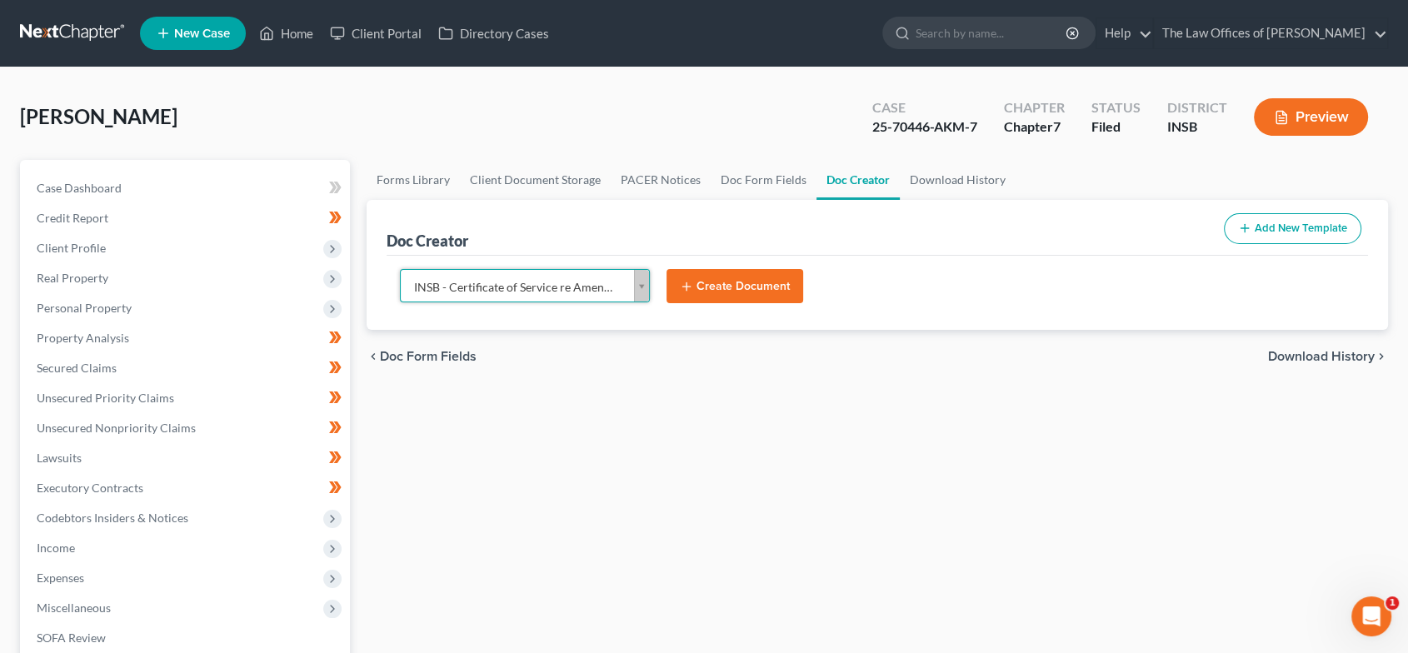
click at [766, 293] on button "Create Document" at bounding box center [734, 286] width 137 height 35
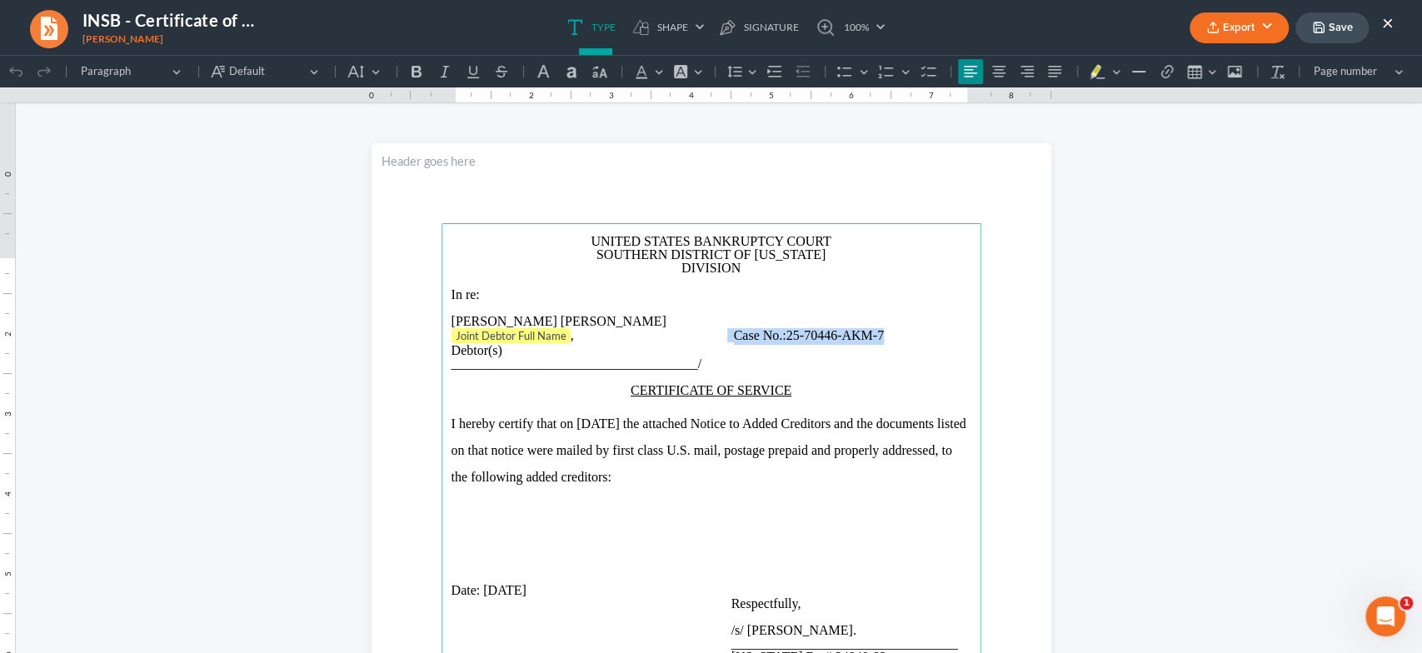
drag, startPoint x: 897, startPoint y: 359, endPoint x: 725, endPoint y: 363, distance: 172.5
click at [720, 345] on p "Joint Debtor Full Name , Case No.: 25-70446-AKM-7" at bounding box center [711, 336] width 520 height 17
click at [794, 345] on p "Joint Debtor Full Name , Case No.: 25-70446-AKM-7" at bounding box center [711, 336] width 520 height 17
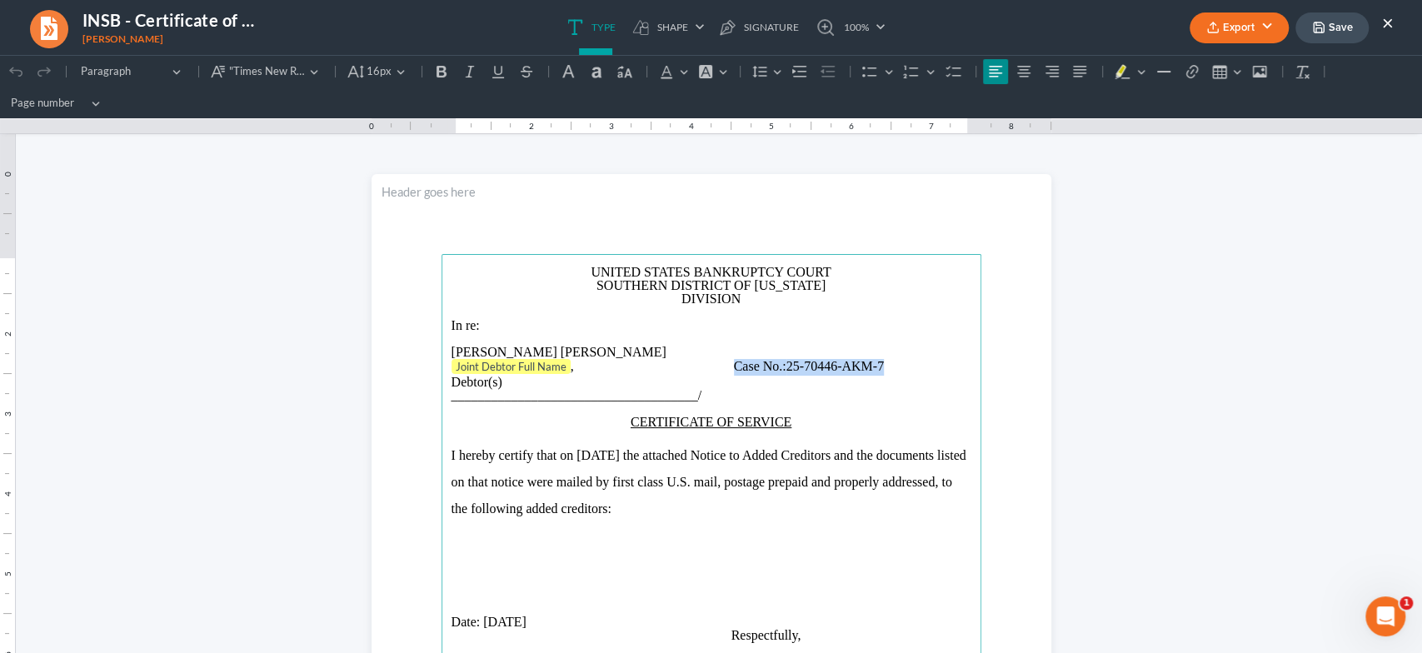
drag, startPoint x: 907, startPoint y: 365, endPoint x: 733, endPoint y: 372, distance: 174.3
click at [733, 372] on p "Joint Debtor Full Name , Case No.: 25-70446-AKM-7" at bounding box center [711, 367] width 520 height 17
click at [561, 348] on p "[PERSON_NAME] [PERSON_NAME]" at bounding box center [711, 352] width 520 height 13
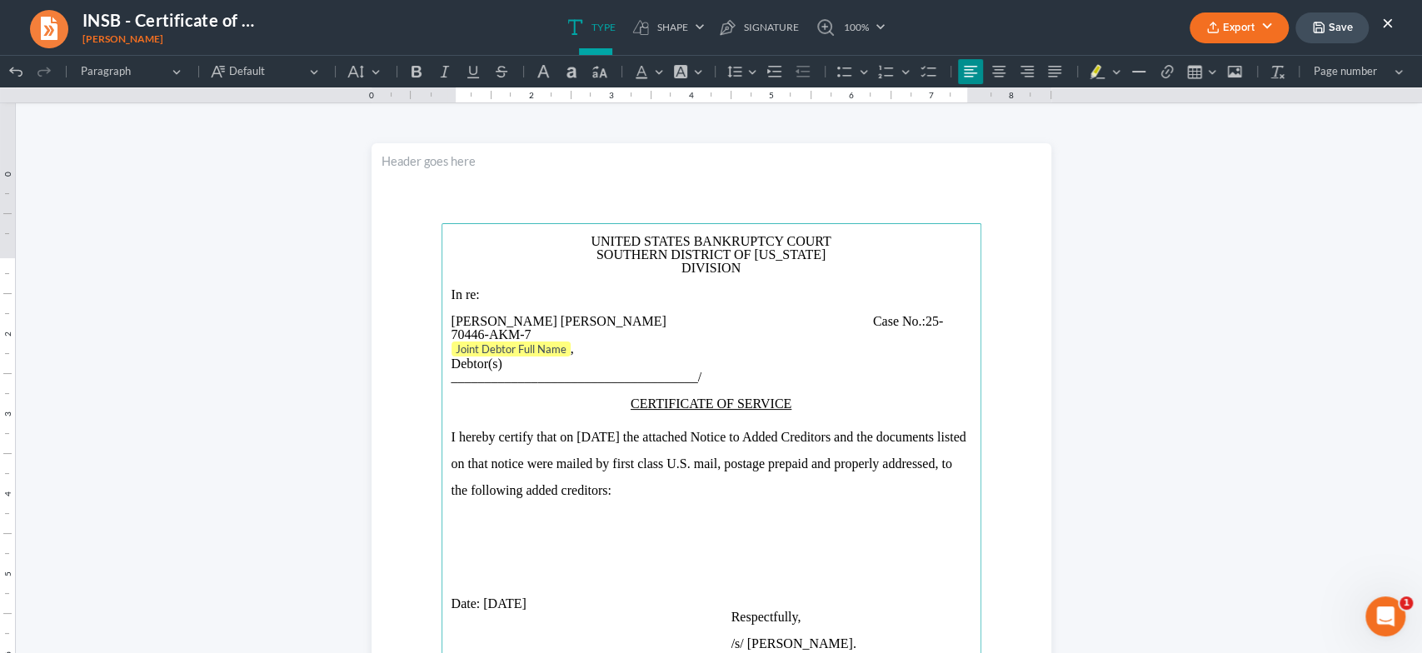
click at [681, 275] on span "DIVISION" at bounding box center [710, 268] width 59 height 14
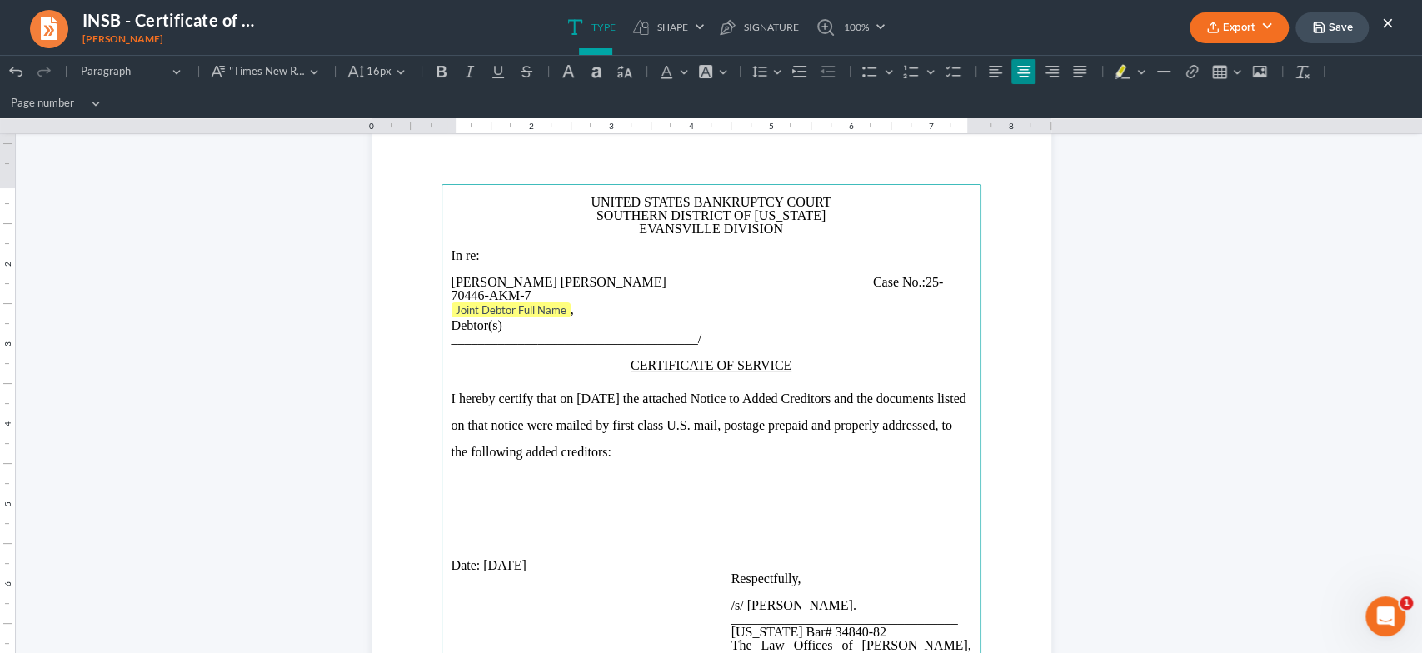
scroll to position [117, 0]
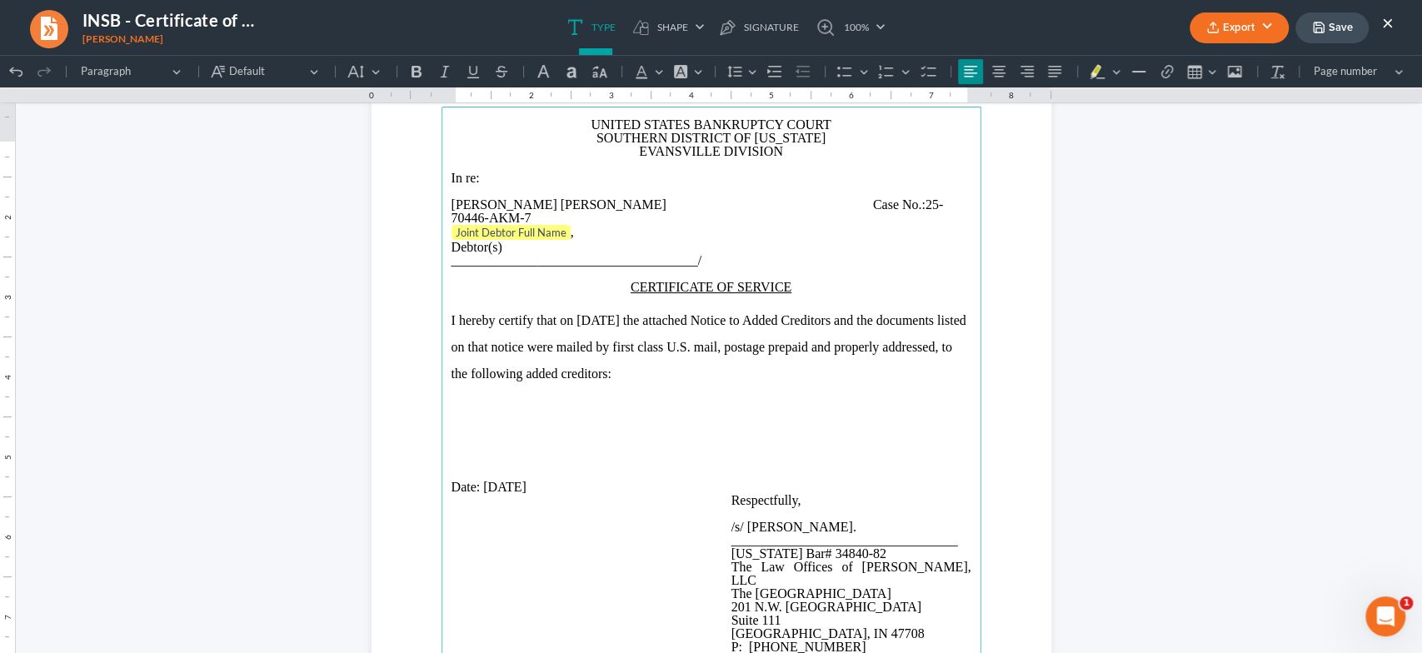
drag, startPoint x: 482, startPoint y: 438, endPoint x: 571, endPoint y: 452, distance: 90.2
click at [482, 438] on p "Rich Text Editor, page-0-main" at bounding box center [711, 427] width 520 height 27
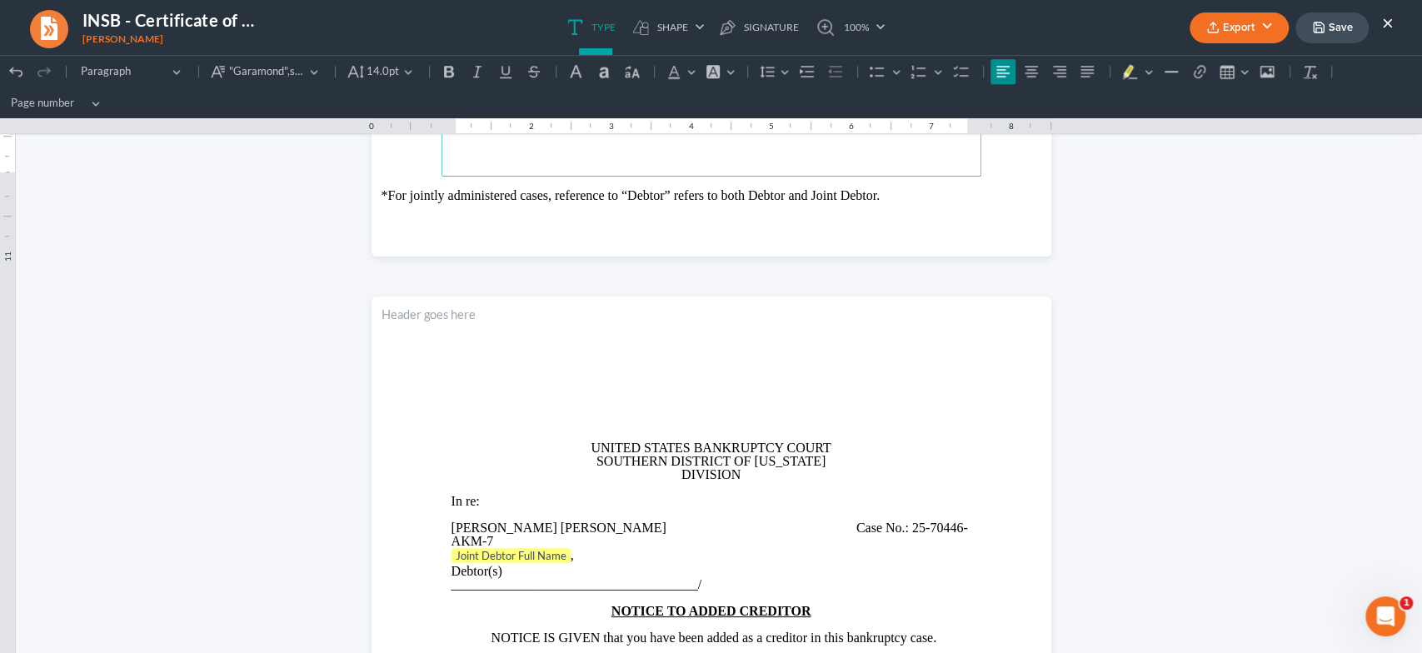
scroll to position [798, 0]
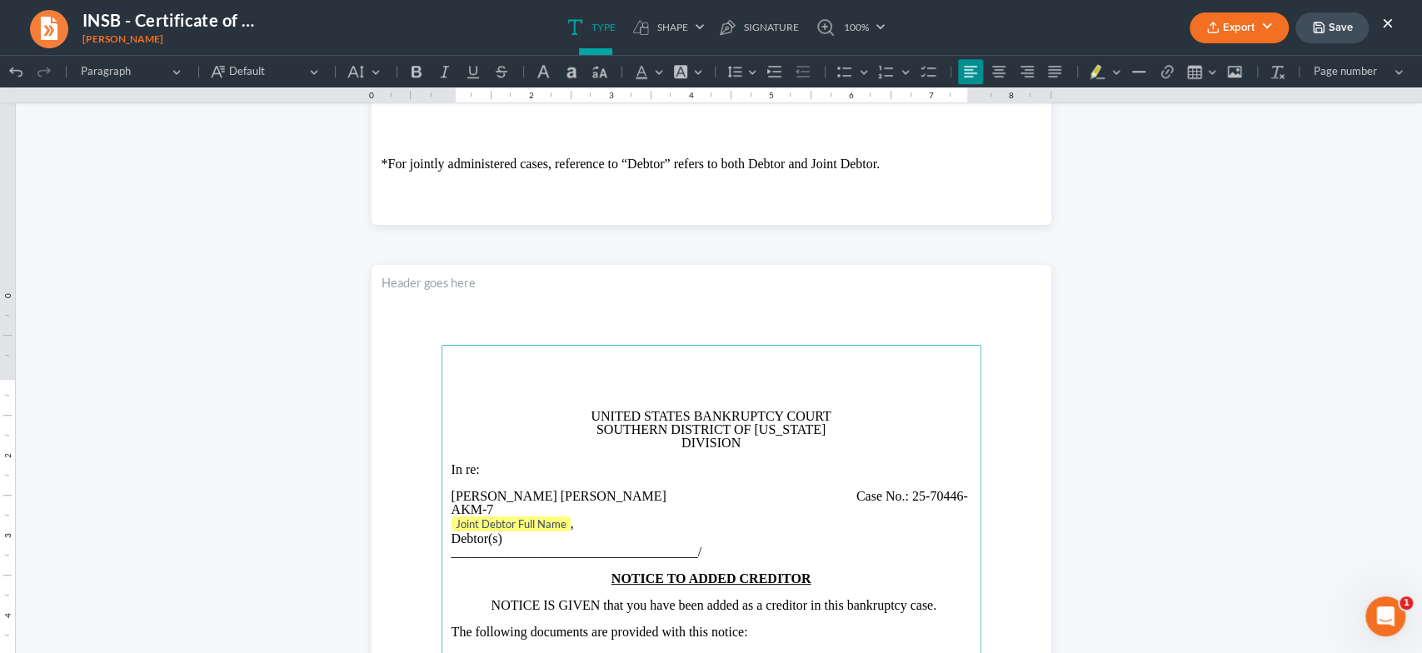
click at [667, 450] on p "DIVISION" at bounding box center [711, 442] width 520 height 13
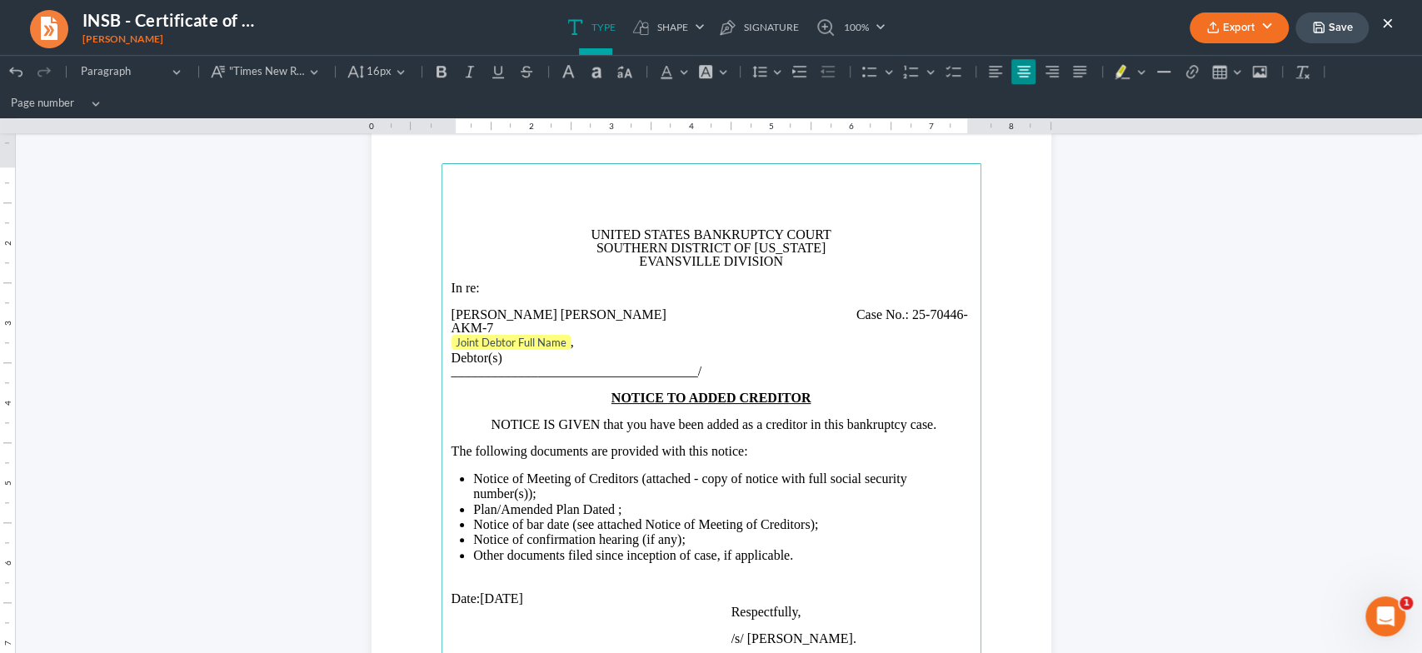
scroll to position [1011, 0]
click at [609, 501] on span "Plan/Amended Plan Dated ;" at bounding box center [547, 508] width 148 height 14
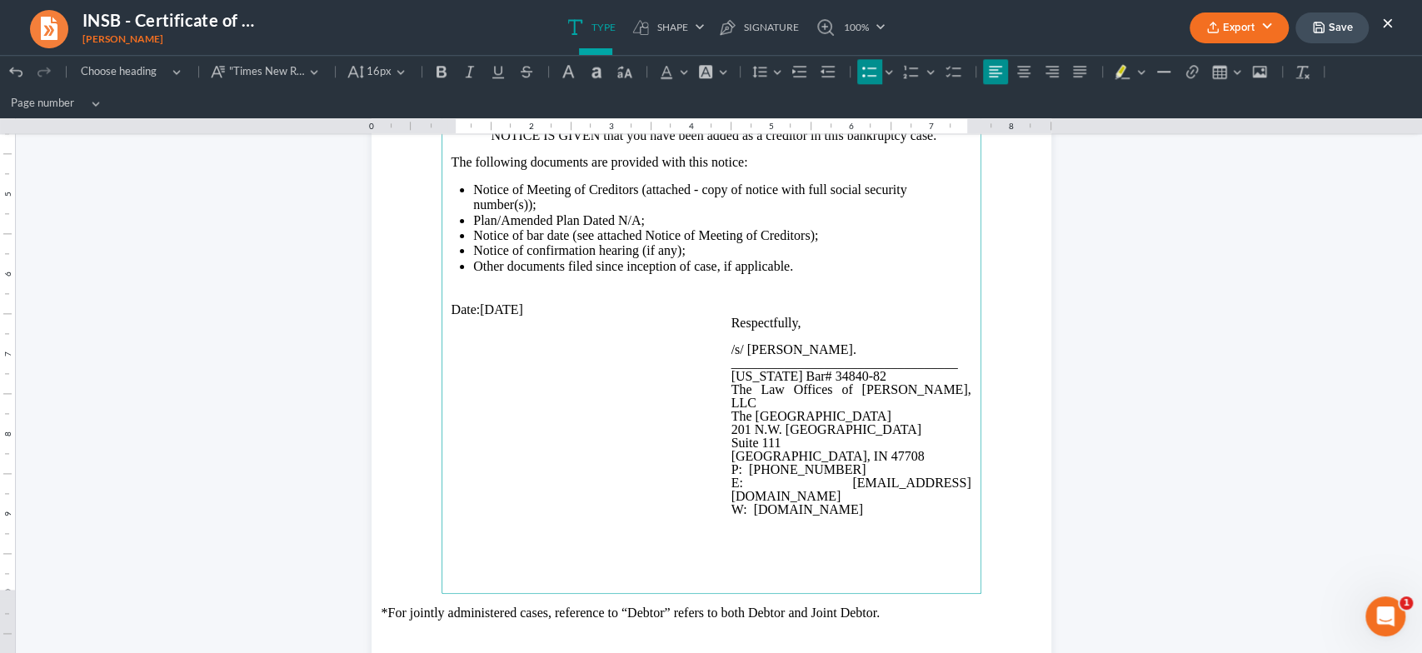
scroll to position [1359, 0]
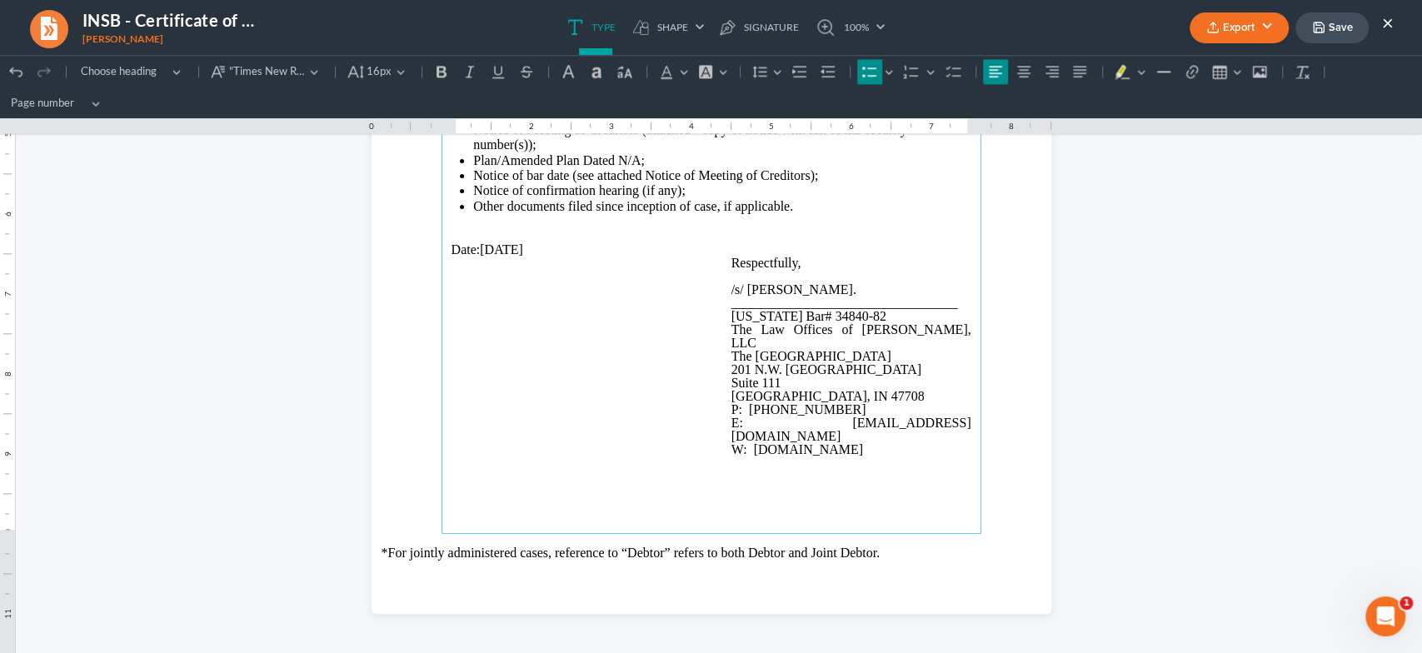
click at [1226, 22] on button "Export" at bounding box center [1239, 27] width 99 height 31
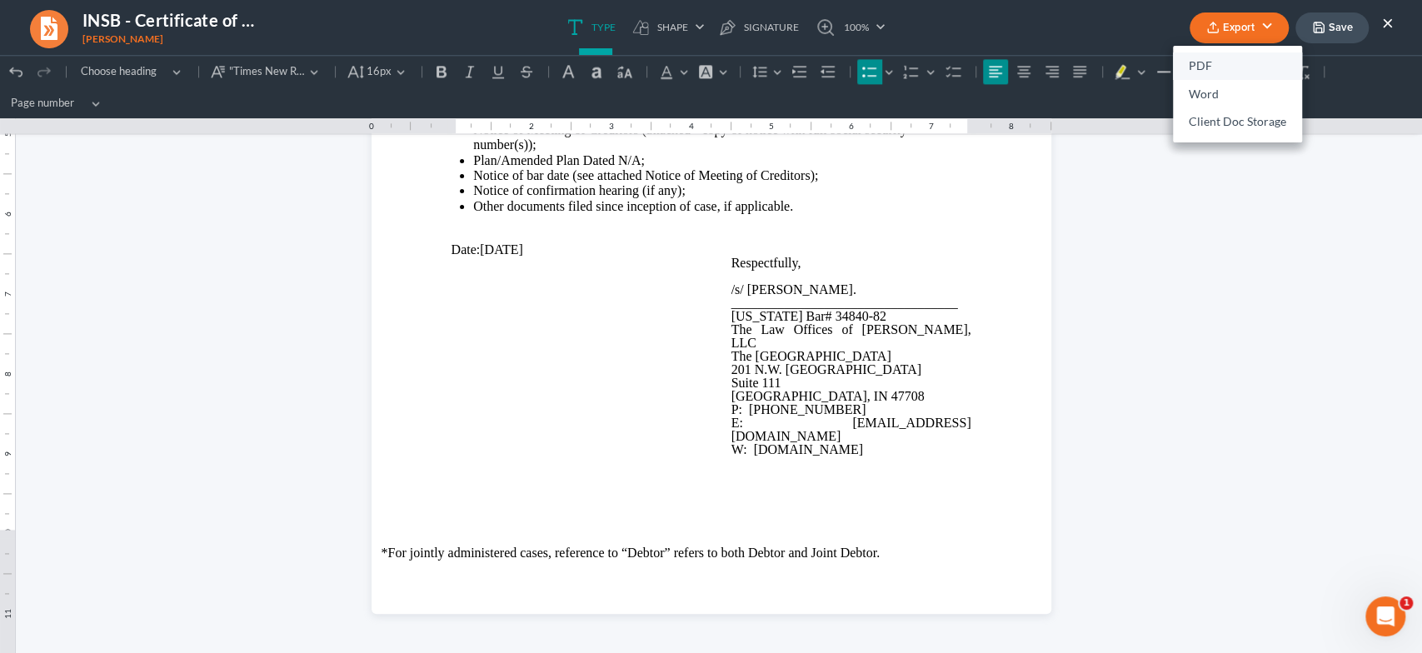
click at [1212, 57] on link "PDF" at bounding box center [1237, 66] width 129 height 28
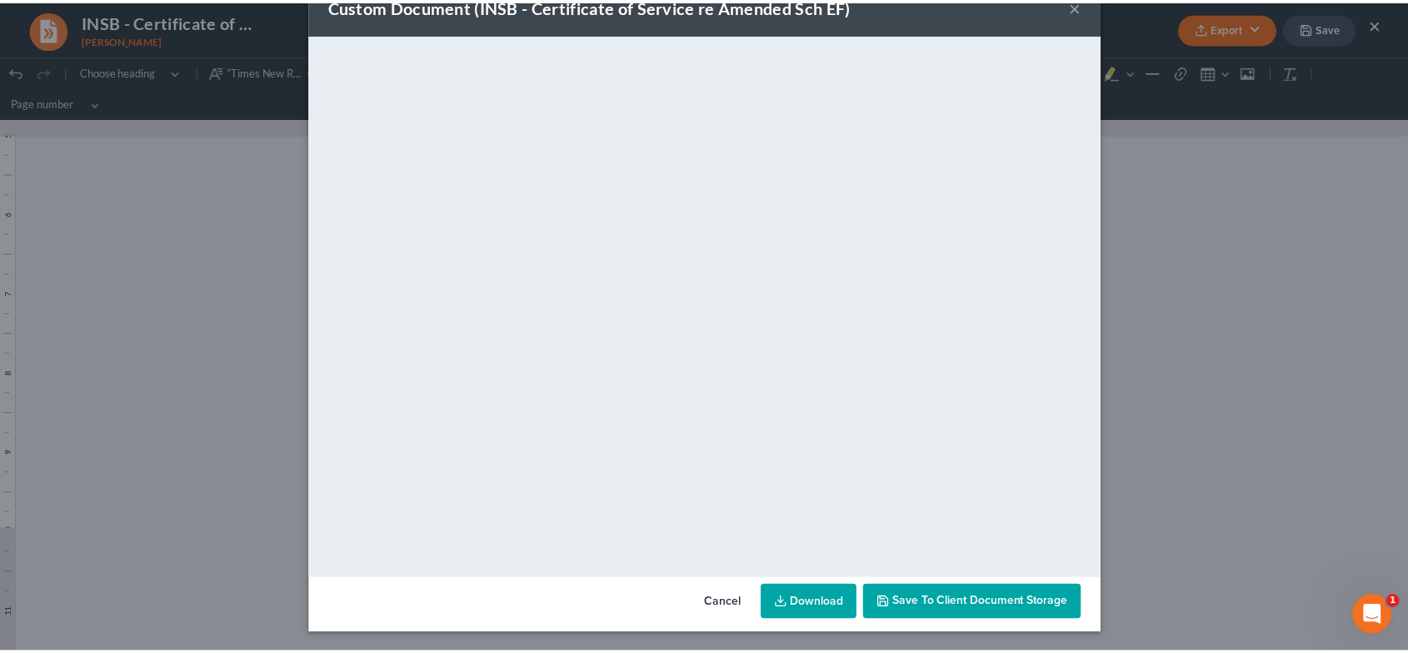
scroll to position [43, 0]
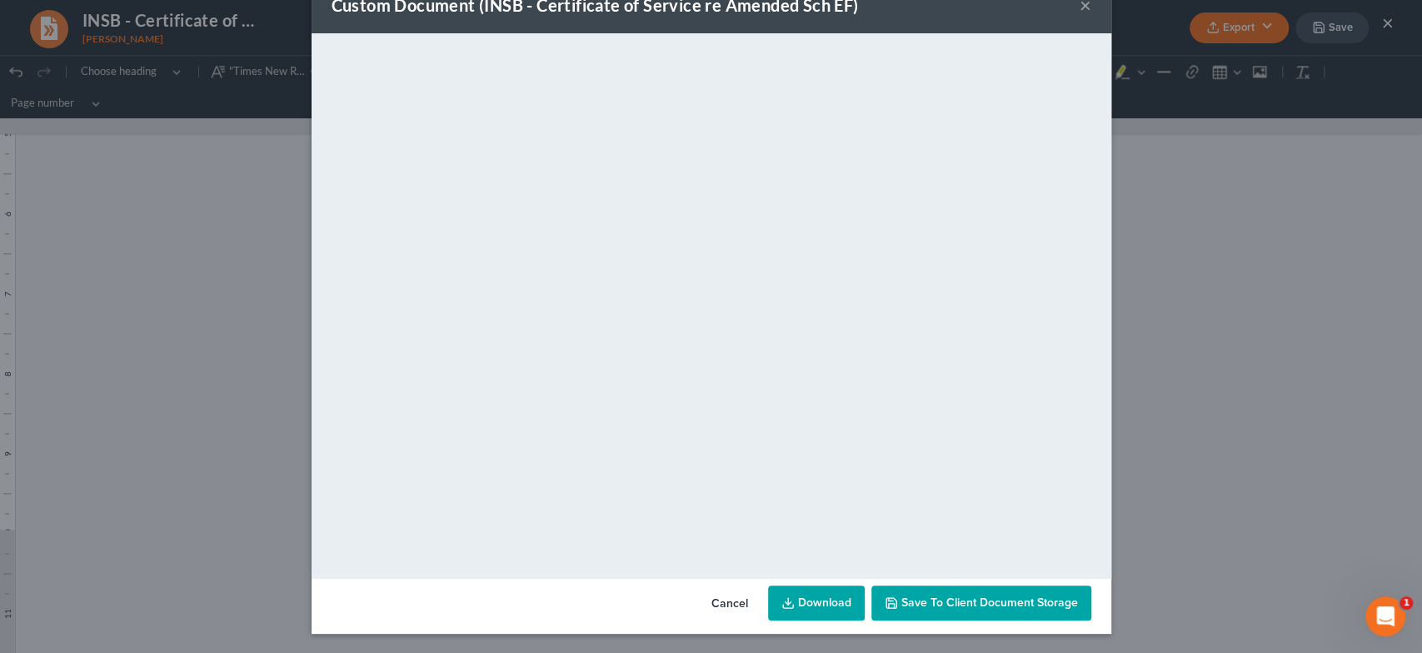
click at [1020, 604] on span "Save to Client Document Storage" at bounding box center [989, 603] width 177 height 14
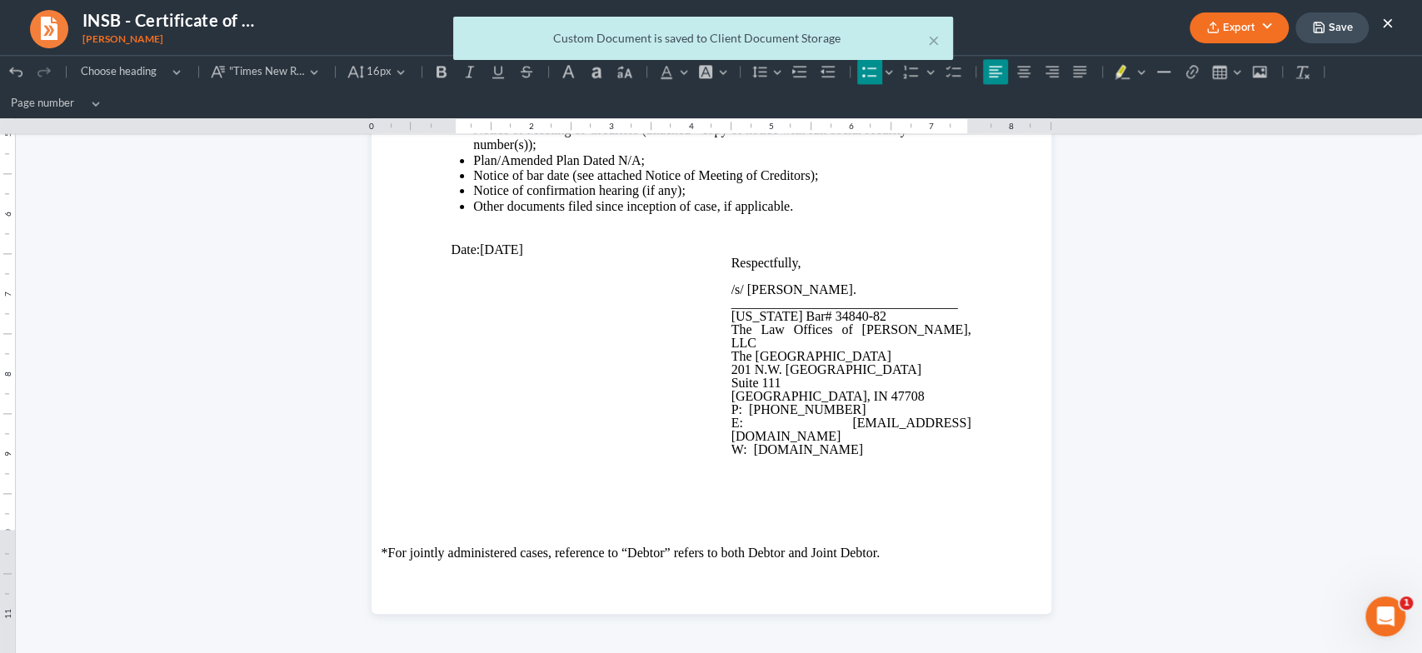
click at [1385, 19] on div "× Custom Document is saved to Client Document Storage" at bounding box center [703, 43] width 1422 height 52
click at [1389, 17] on div "× Custom Document is saved to Client Document Storage" at bounding box center [703, 43] width 1422 height 52
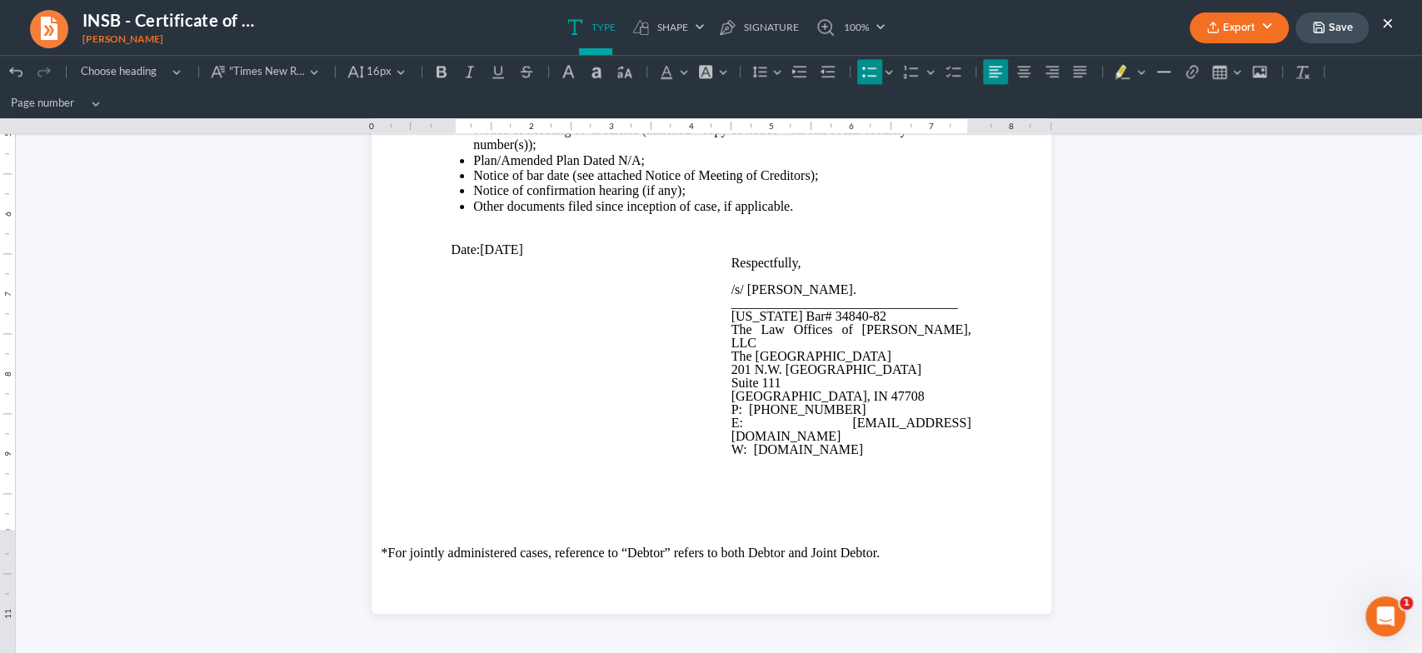
click at [1397, 17] on div "Export PDF Word Client Doc Storage Save ×" at bounding box center [1291, 28] width 237 height 36
click at [1384, 21] on button "×" at bounding box center [1388, 22] width 12 height 20
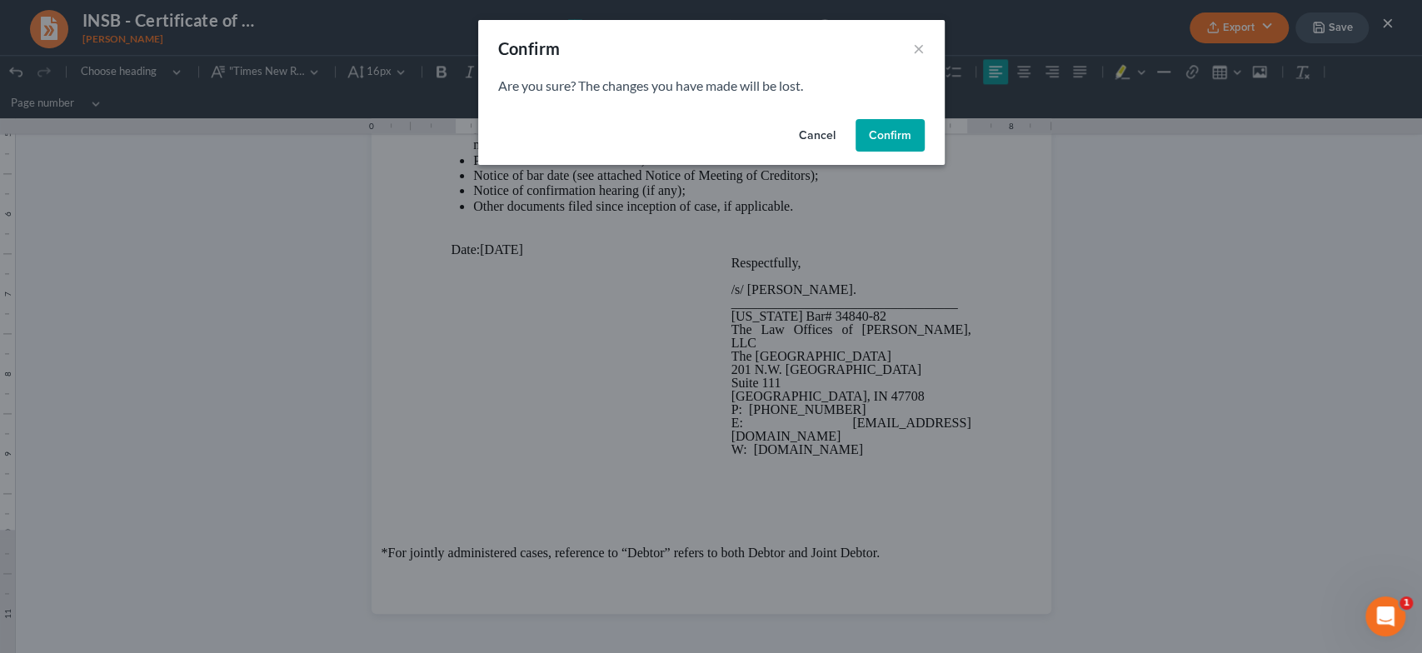
click at [920, 127] on button "Confirm" at bounding box center [889, 135] width 69 height 33
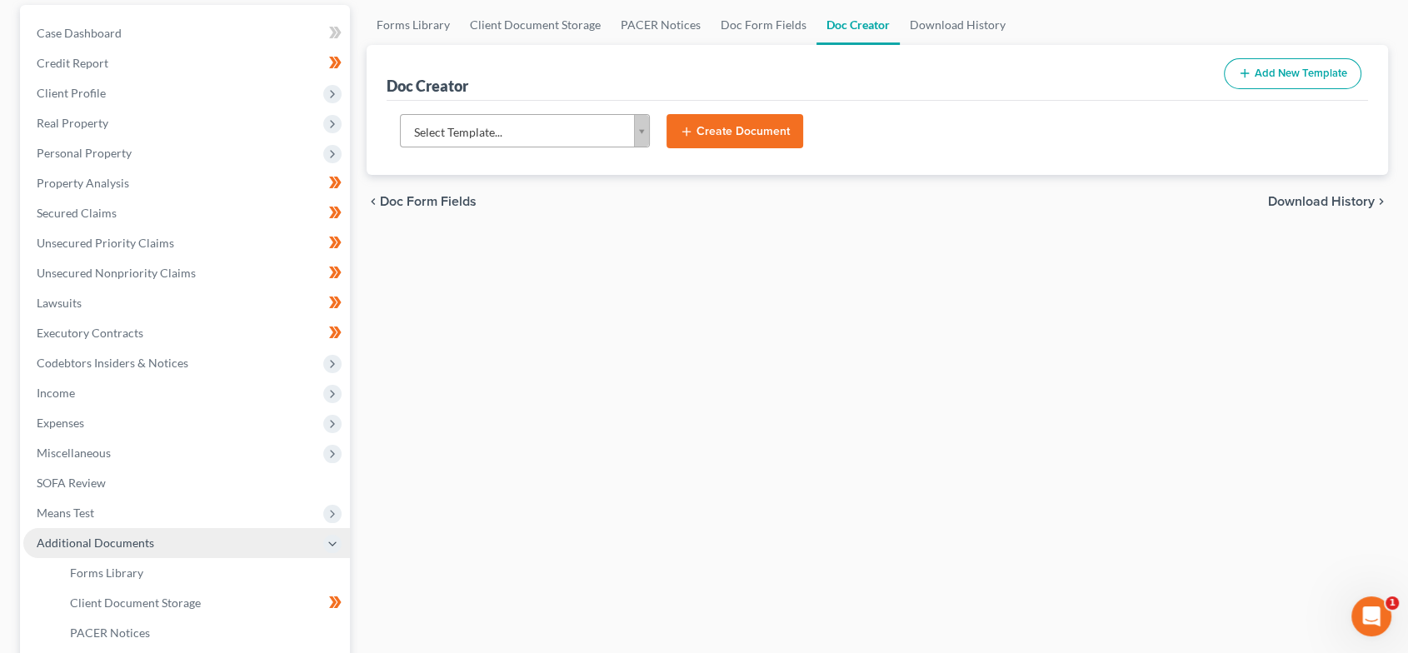
scroll to position [192, 0]
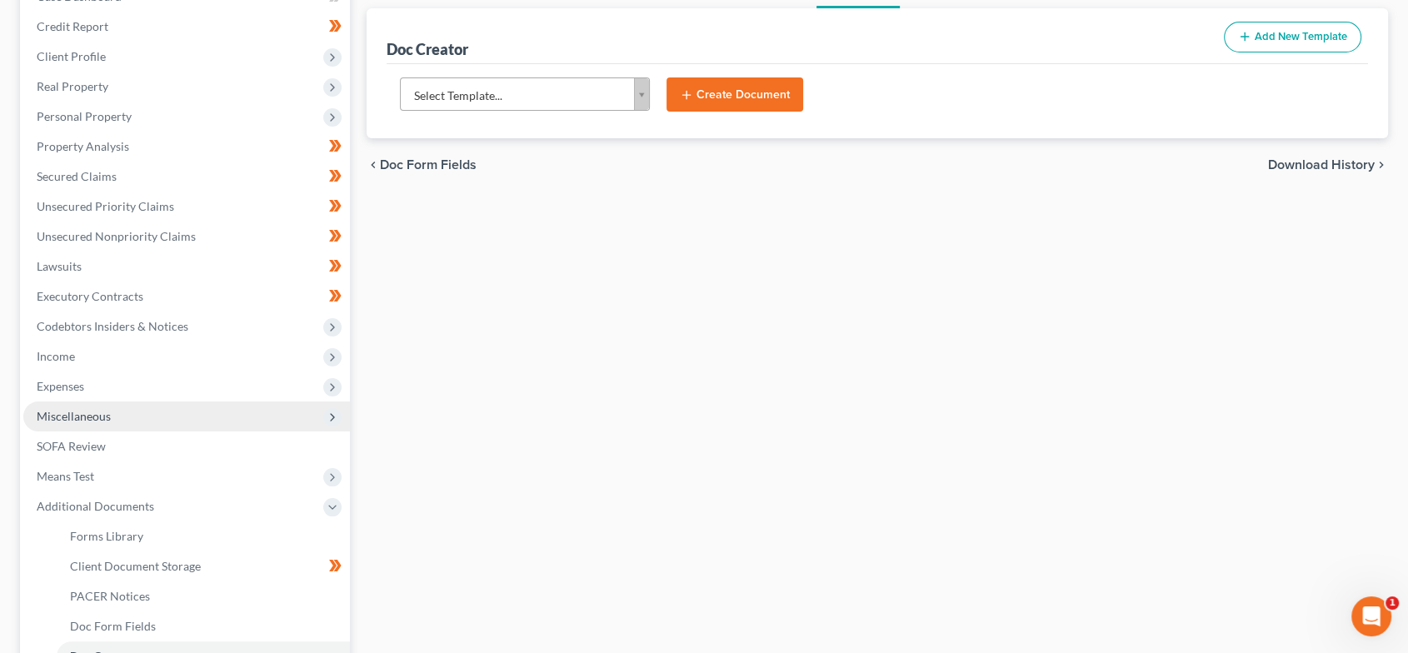
click at [117, 411] on span "Miscellaneous" at bounding box center [186, 417] width 327 height 30
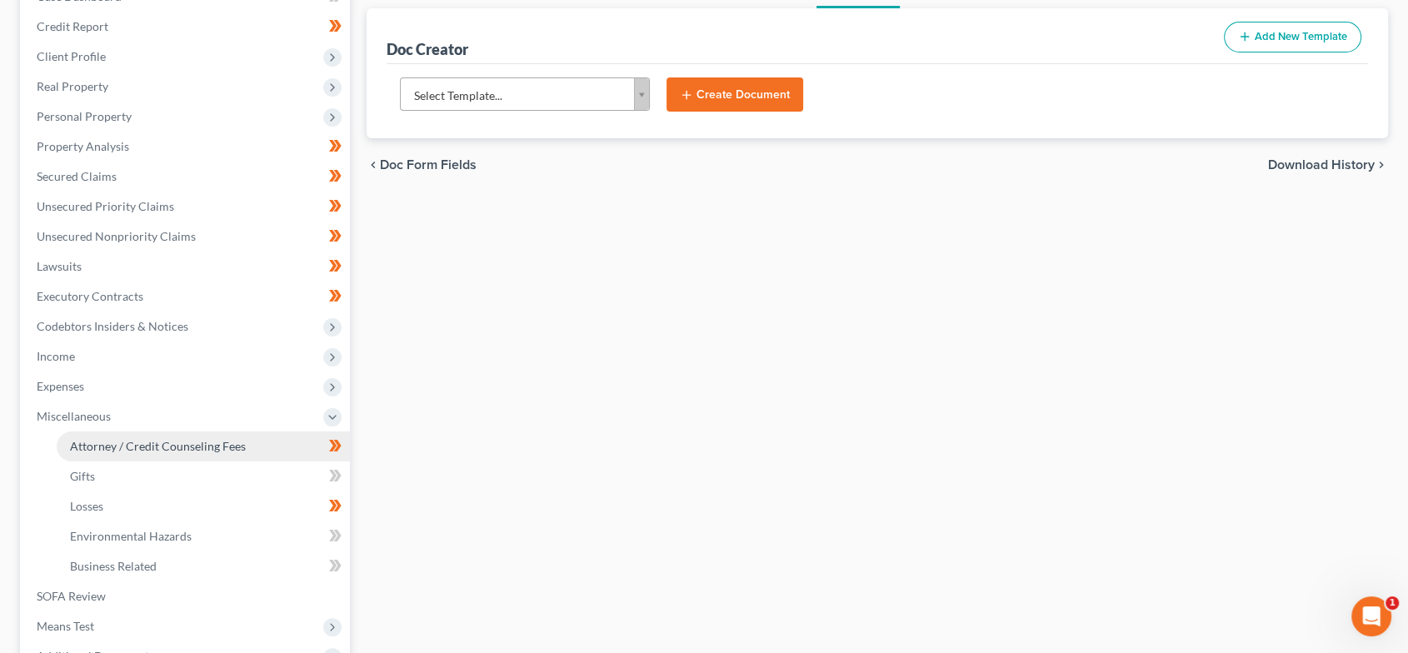
click at [132, 441] on span "Attorney / Credit Counseling Fees" at bounding box center [158, 446] width 176 height 14
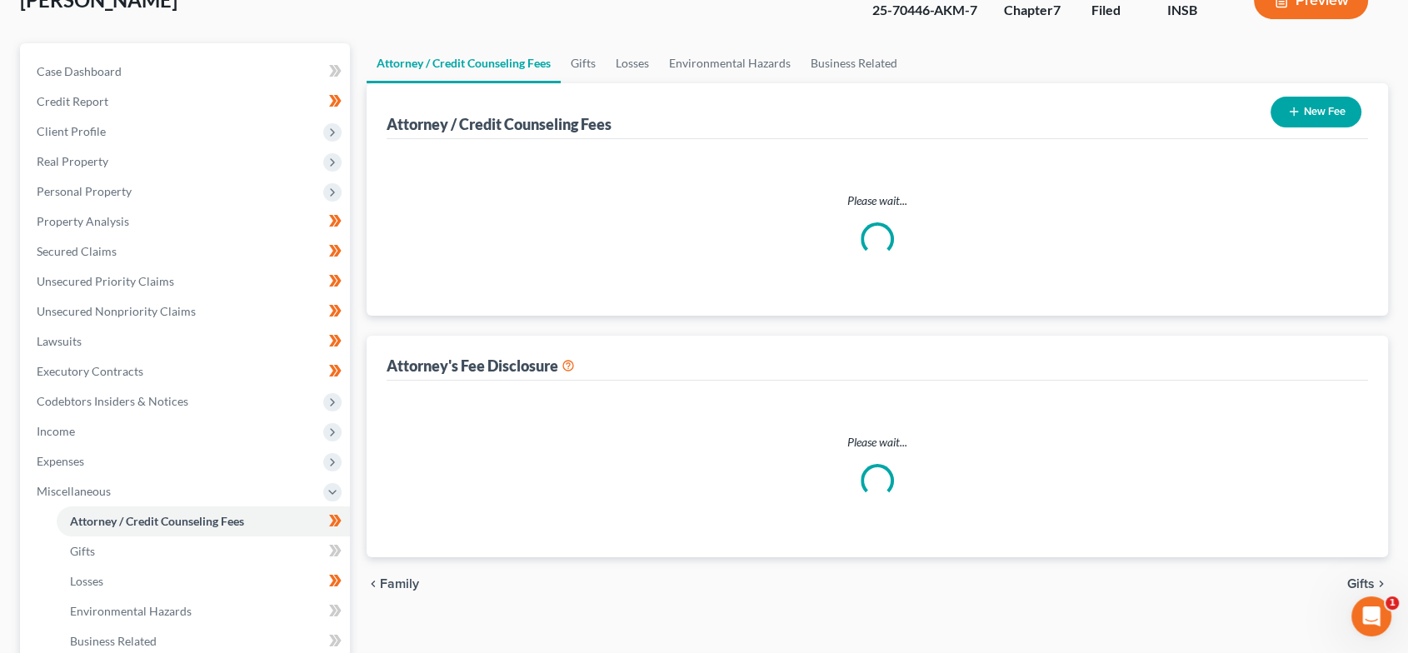
scroll to position [7, 0]
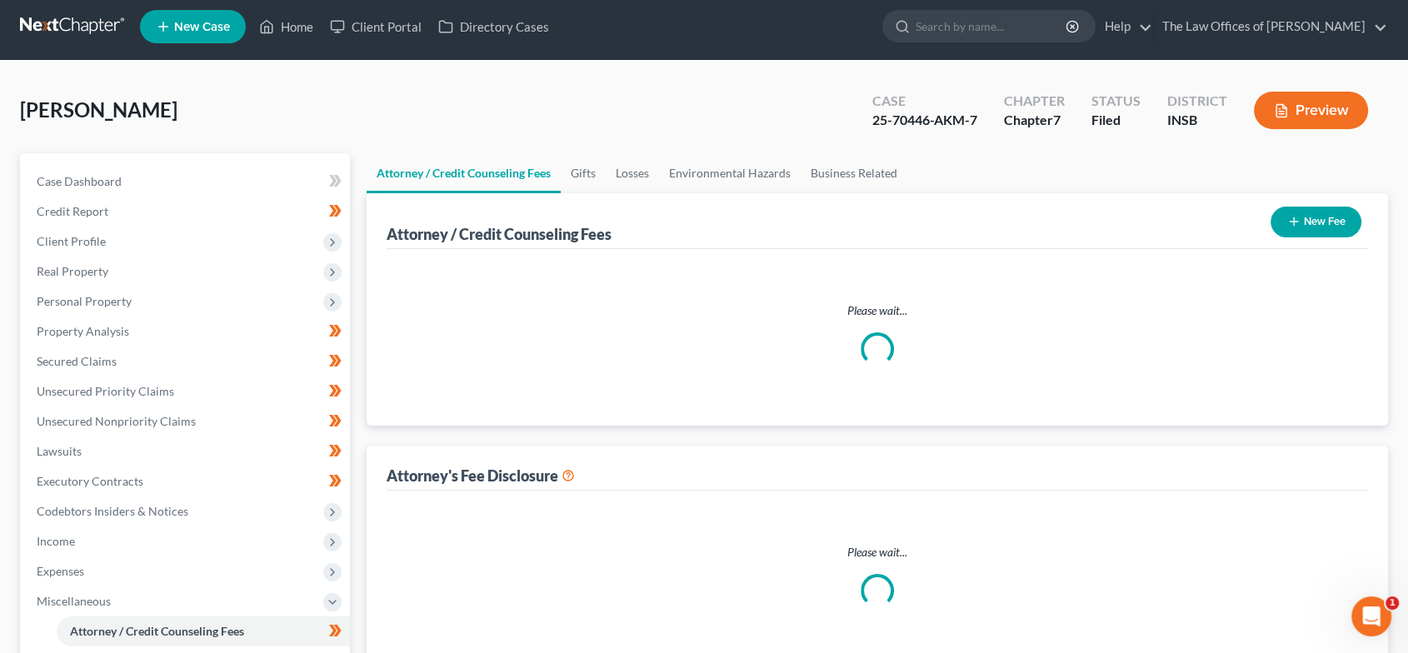
select select "17"
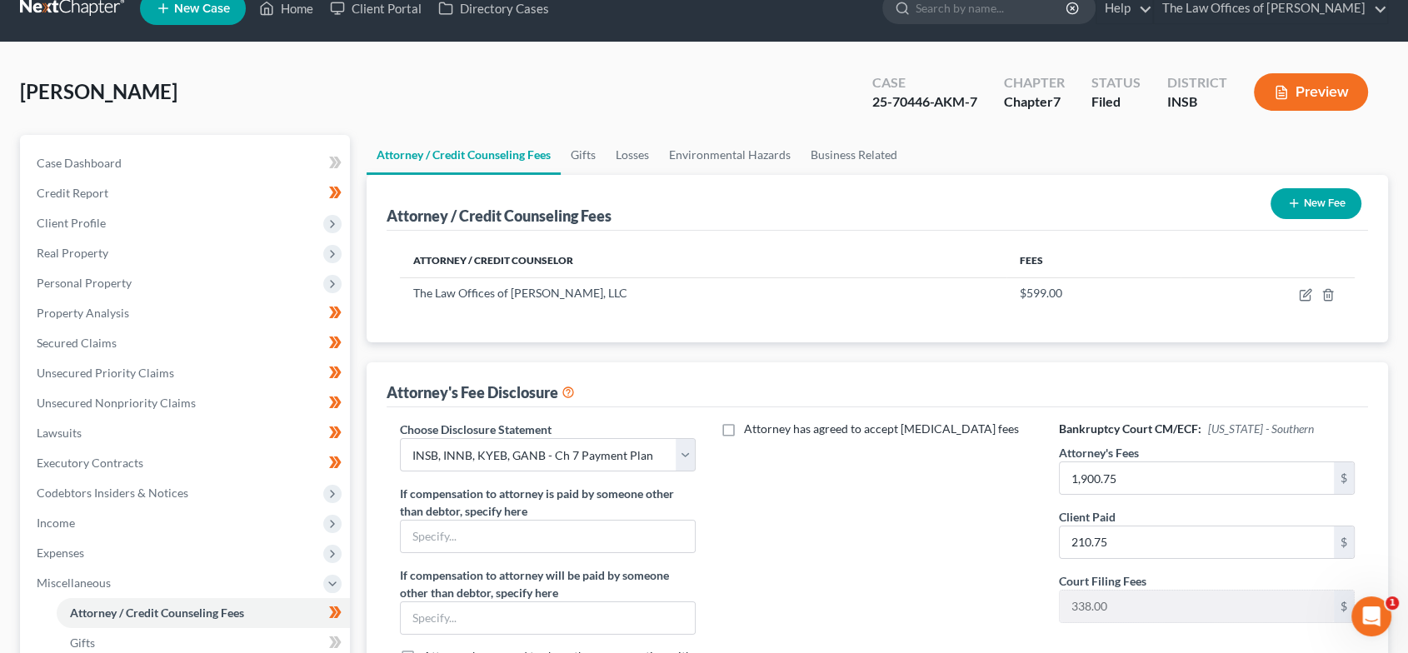
scroll to position [88, 0]
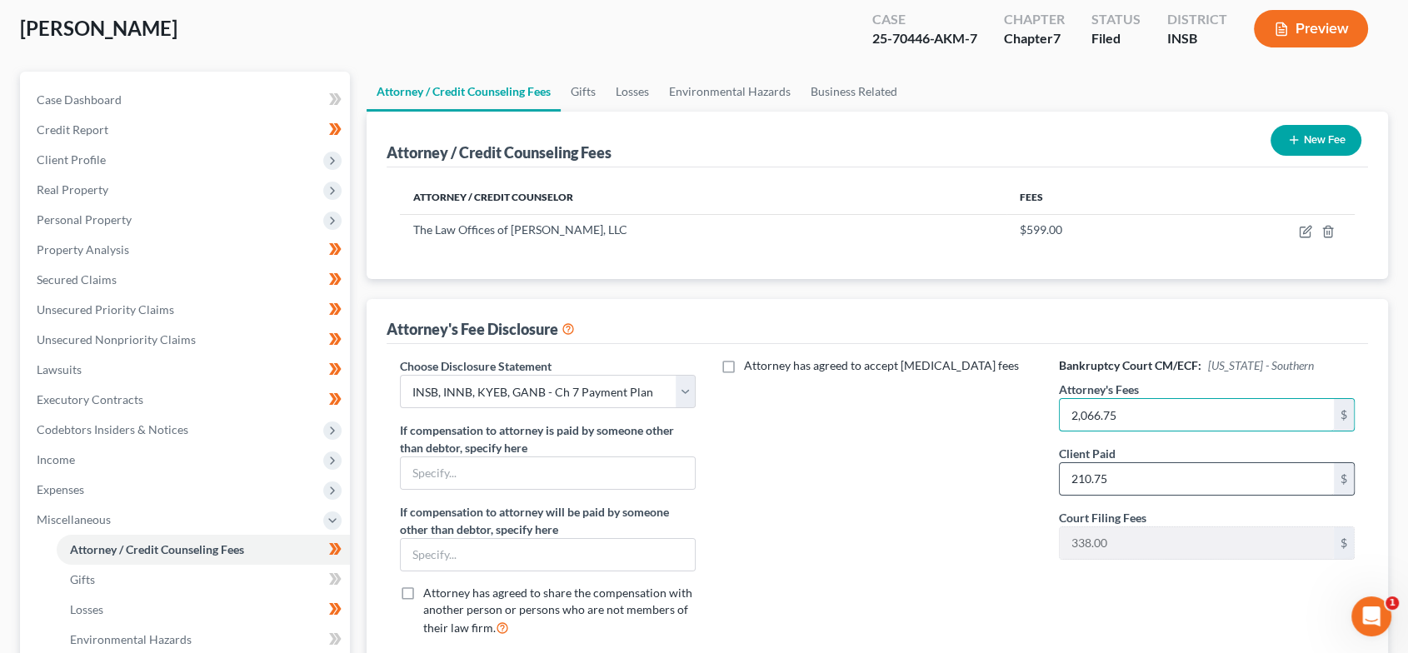
type input "2,066.75"
click at [1145, 468] on input "210.75" at bounding box center [1197, 479] width 275 height 32
click at [1171, 474] on input "210.75" at bounding box center [1197, 479] width 275 height 32
drag, startPoint x: 1148, startPoint y: 474, endPoint x: 1030, endPoint y: 485, distance: 118.8
click at [1030, 485] on div "Choose Disclosure Statement Select KYWB - Ch. 13 - $313.00+ paid prior to filin…" at bounding box center [877, 503] width 989 height 292
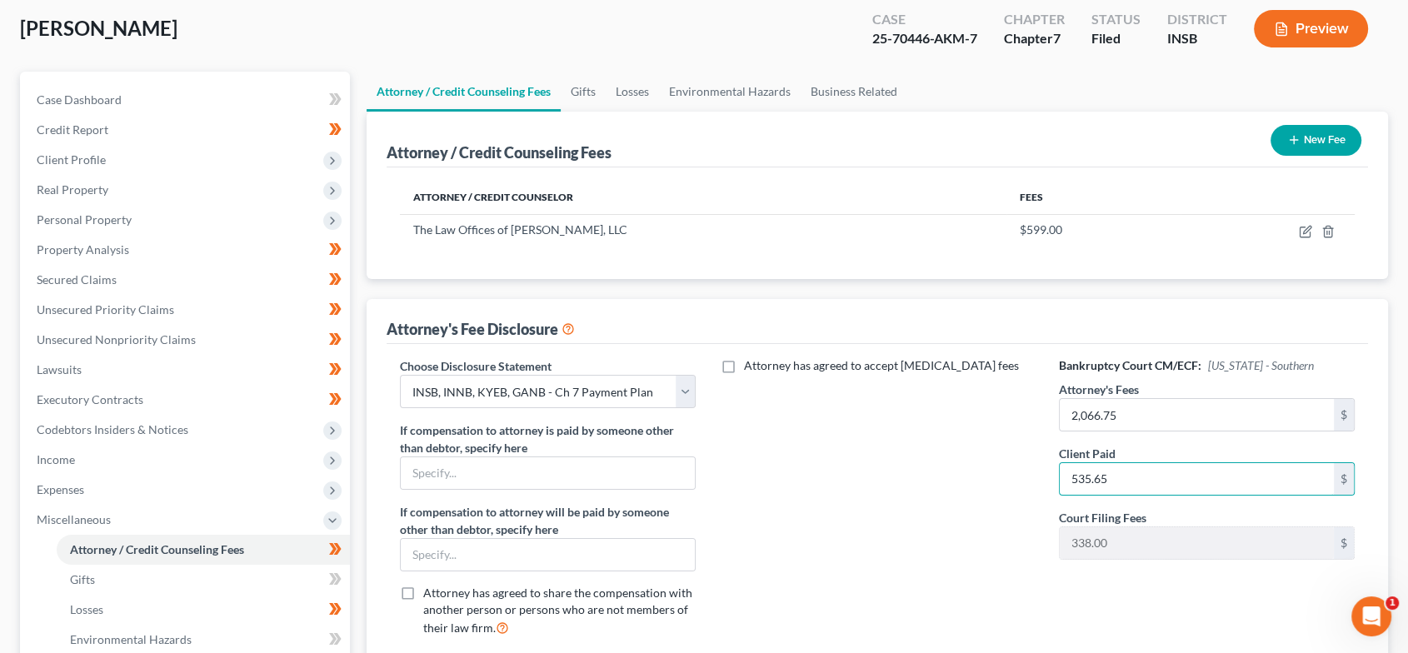
type input "535.65"
click at [965, 526] on div "Attorney has agreed to accept [MEDICAL_DATA] fees" at bounding box center [877, 503] width 330 height 292
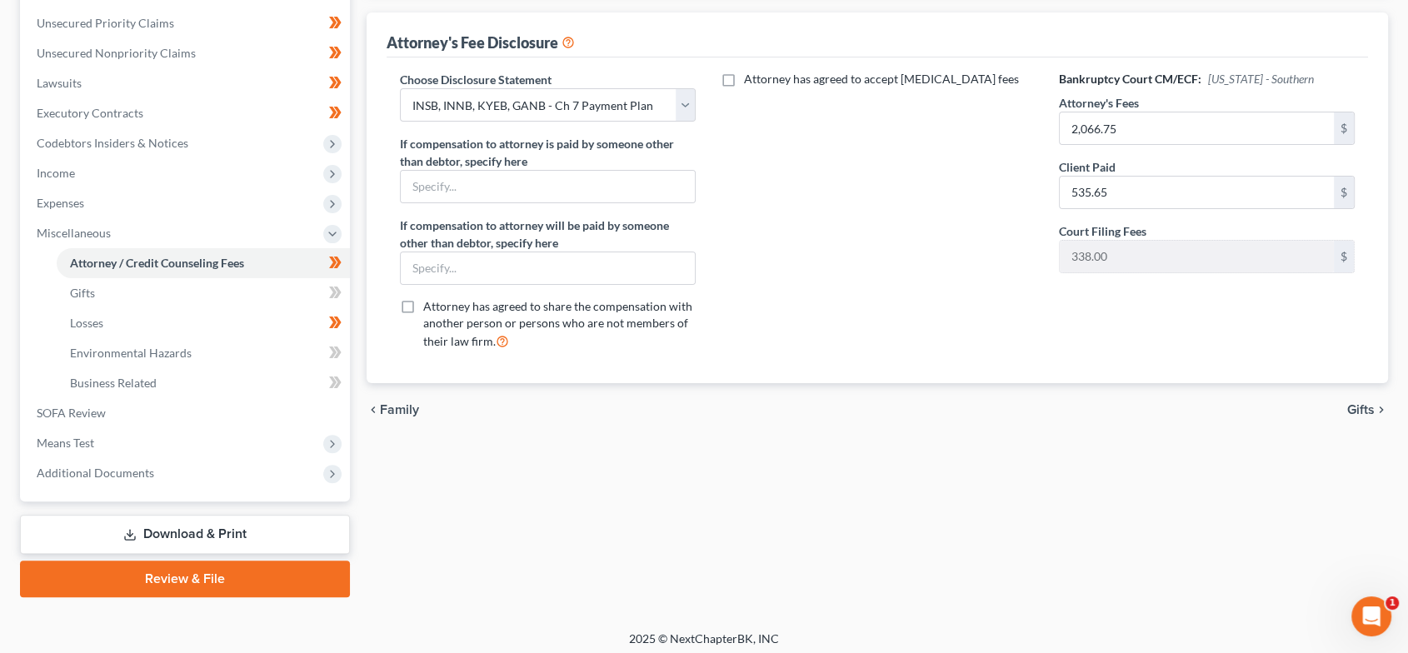
scroll to position [381, 0]
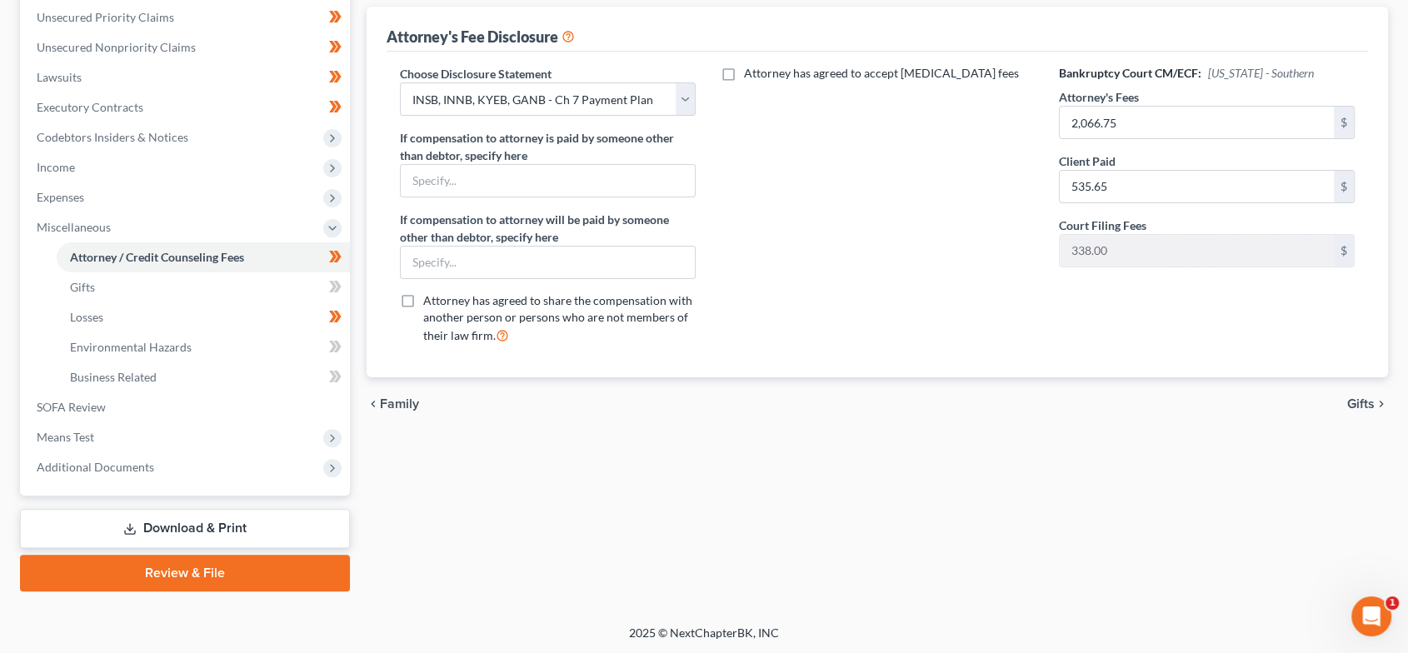
click at [228, 536] on link "Download & Print" at bounding box center [185, 528] width 330 height 39
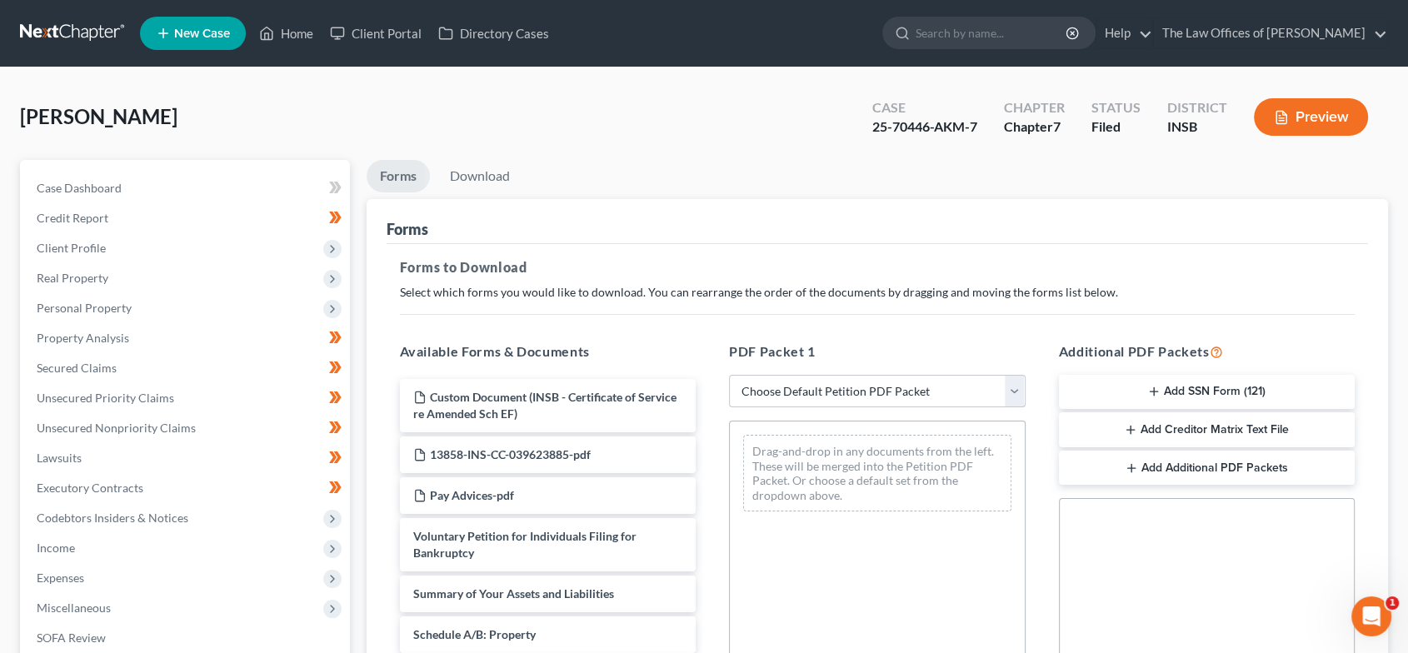
click at [944, 394] on select "Choose Default Petition PDF Packet Complete Bankruptcy Petition (all forms and …" at bounding box center [877, 391] width 297 height 33
select select "2"
click at [729, 375] on select "Choose Default Petition PDF Packet Complete Bankruptcy Petition (all forms and …" at bounding box center [877, 391] width 297 height 33
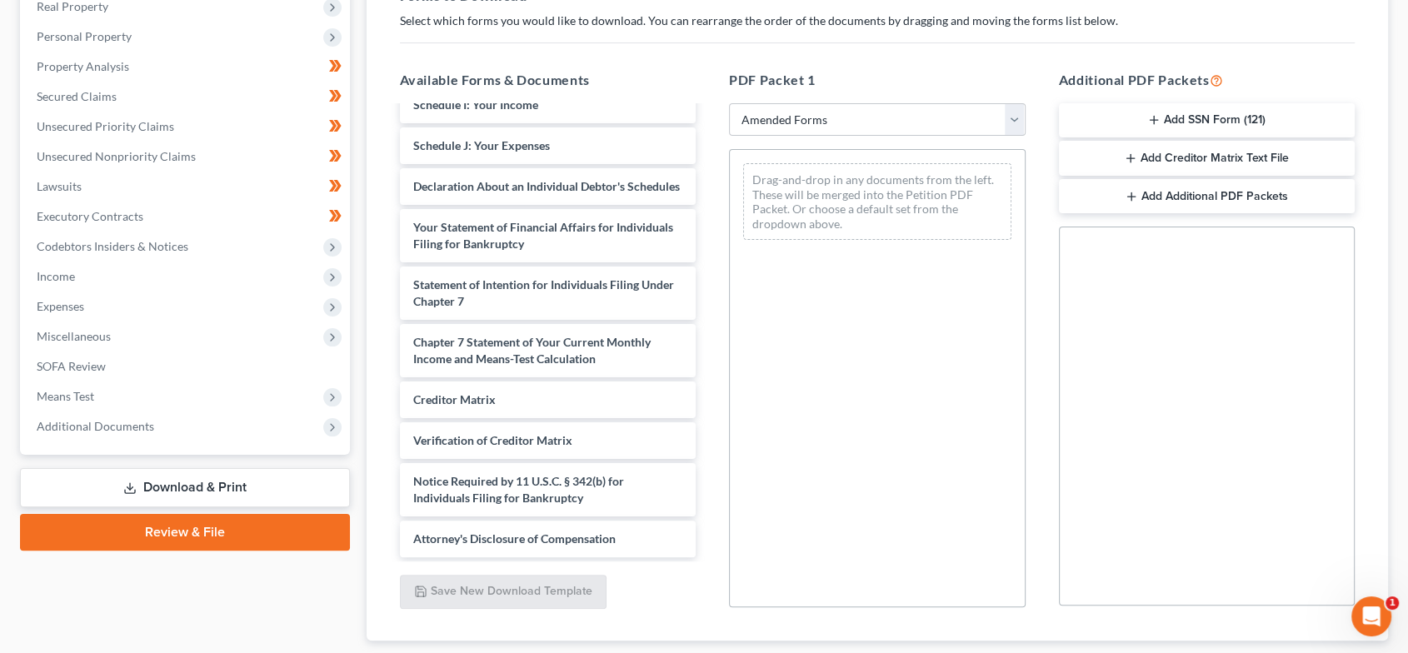
scroll to position [389, 0]
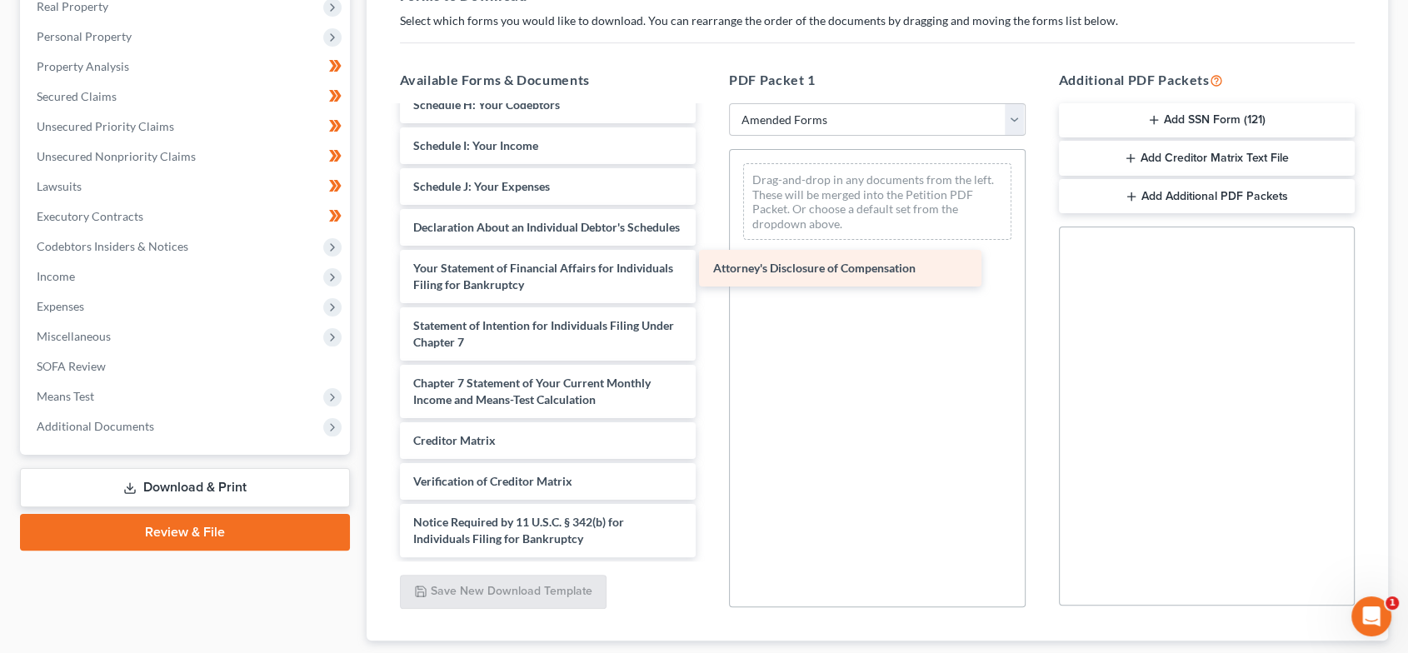
drag, startPoint x: 613, startPoint y: 533, endPoint x: 910, endPoint y: 229, distance: 425.3
click at [710, 229] on div "Attorney's Disclosure of Compensation Voluntary Petition for Individuals Filing…" at bounding box center [548, 145] width 323 height 823
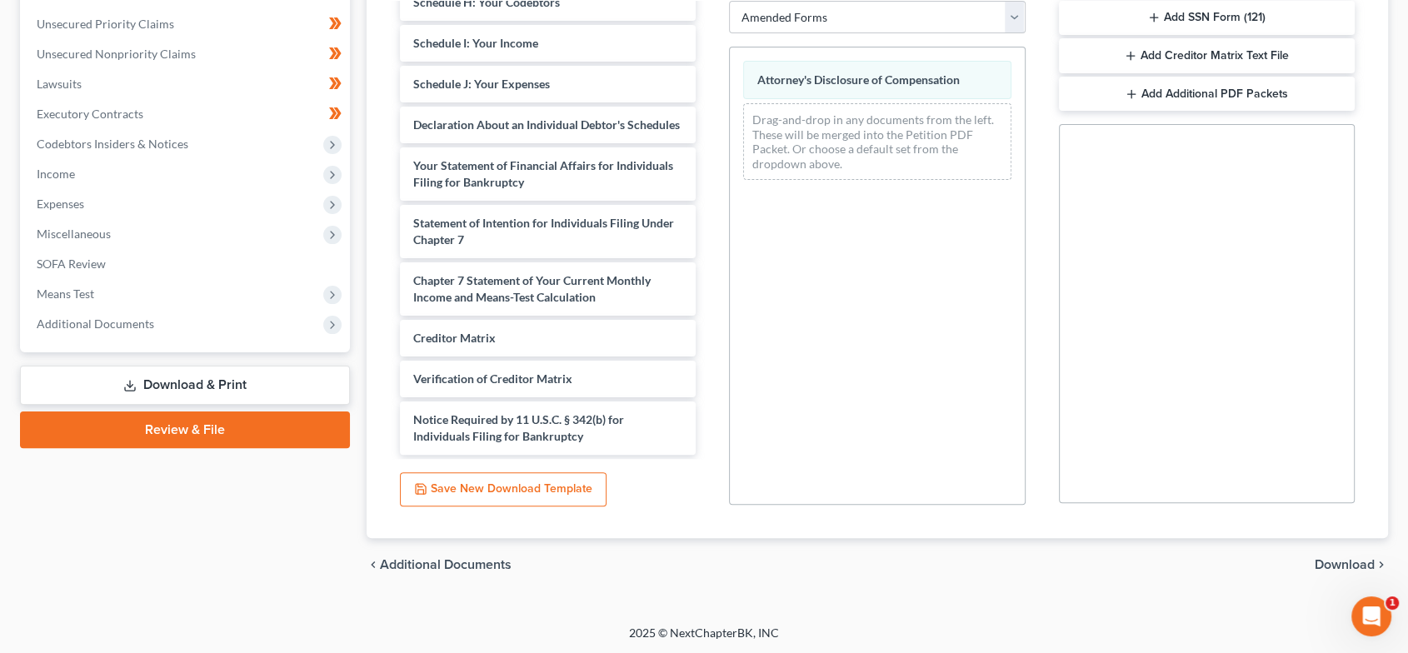
click at [1344, 558] on span "Download" at bounding box center [1344, 564] width 60 height 13
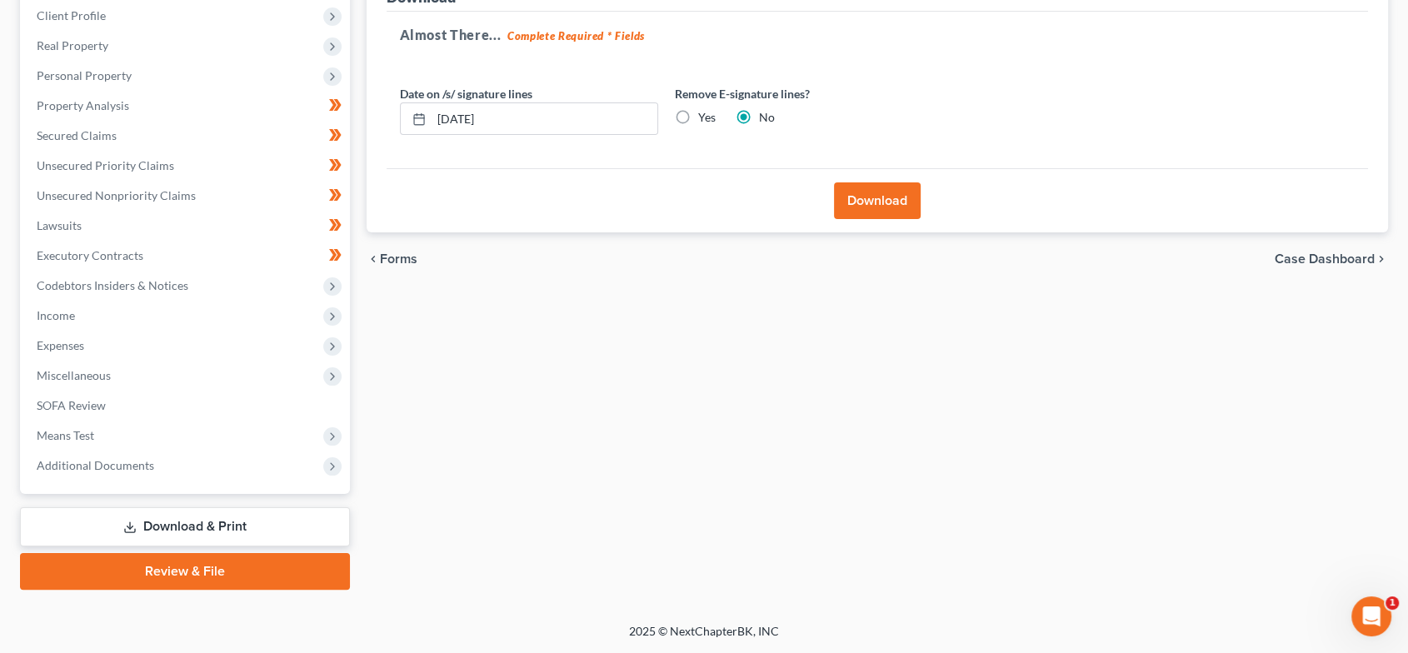
scroll to position [232, 0]
click at [890, 205] on button "Download" at bounding box center [877, 201] width 87 height 37
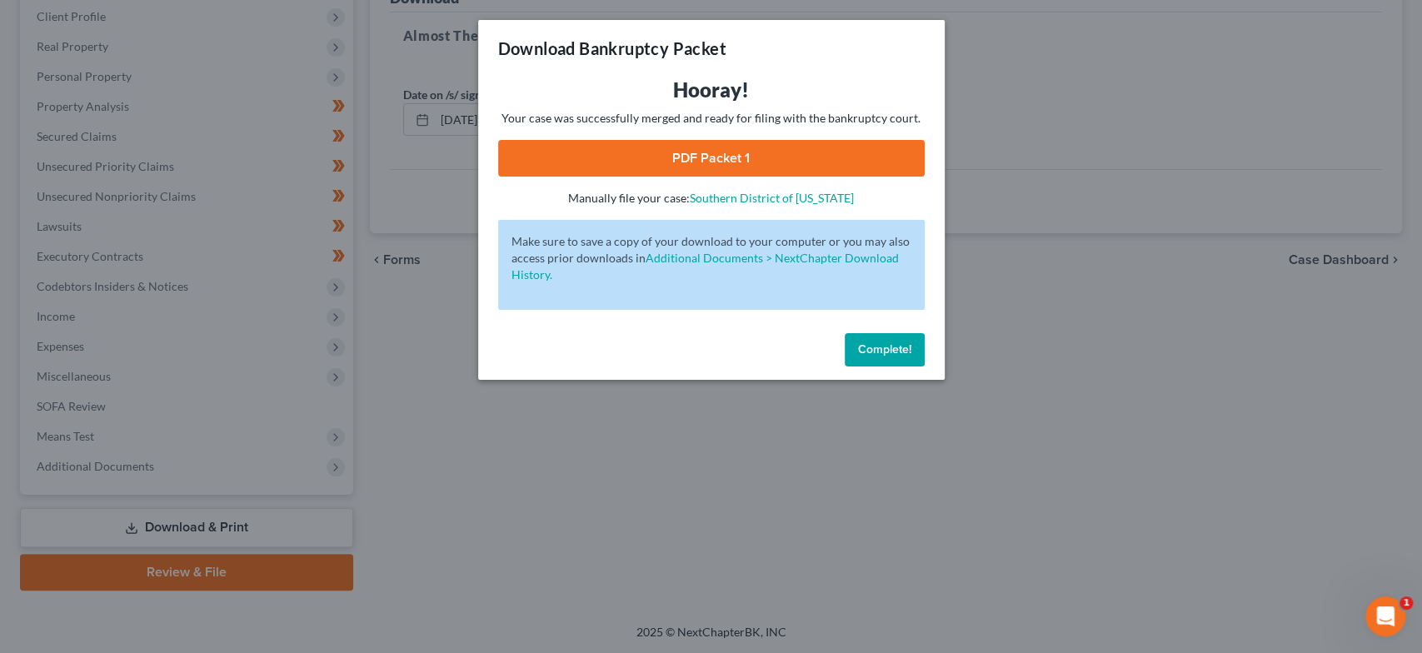
click at [740, 152] on link "PDF Packet 1" at bounding box center [711, 158] width 426 height 37
click at [830, 339] on div "Complete!" at bounding box center [711, 353] width 466 height 53
click at [861, 347] on span "Complete!" at bounding box center [884, 349] width 53 height 14
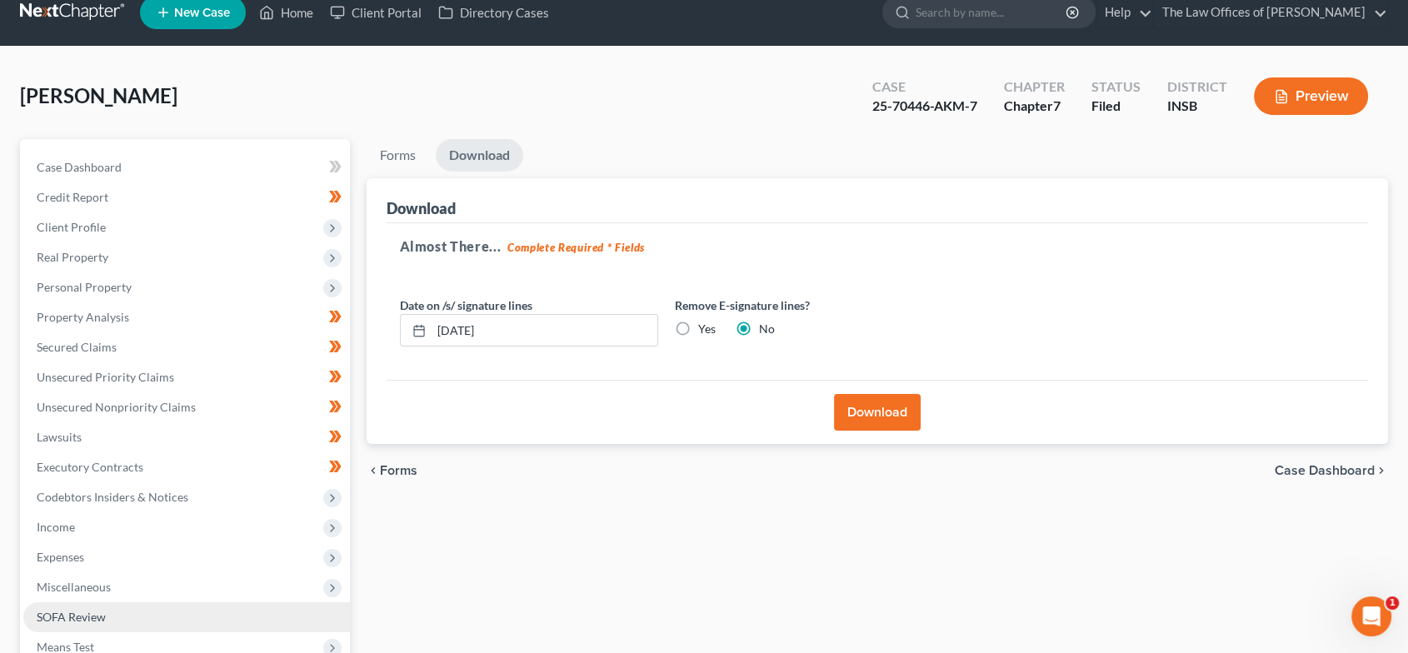
scroll to position [11, 0]
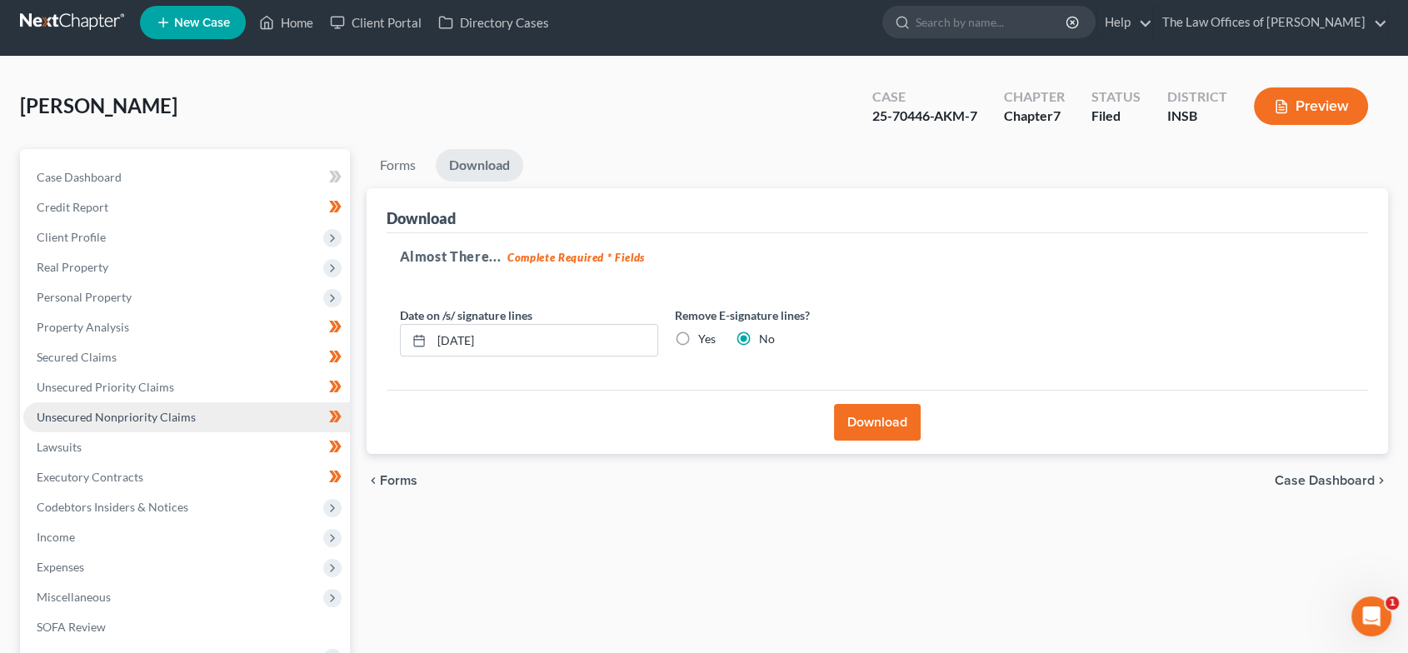
drag, startPoint x: 168, startPoint y: 406, endPoint x: 183, endPoint y: 411, distance: 15.8
click at [168, 406] on link "Unsecured Nonpriority Claims" at bounding box center [186, 417] width 327 height 30
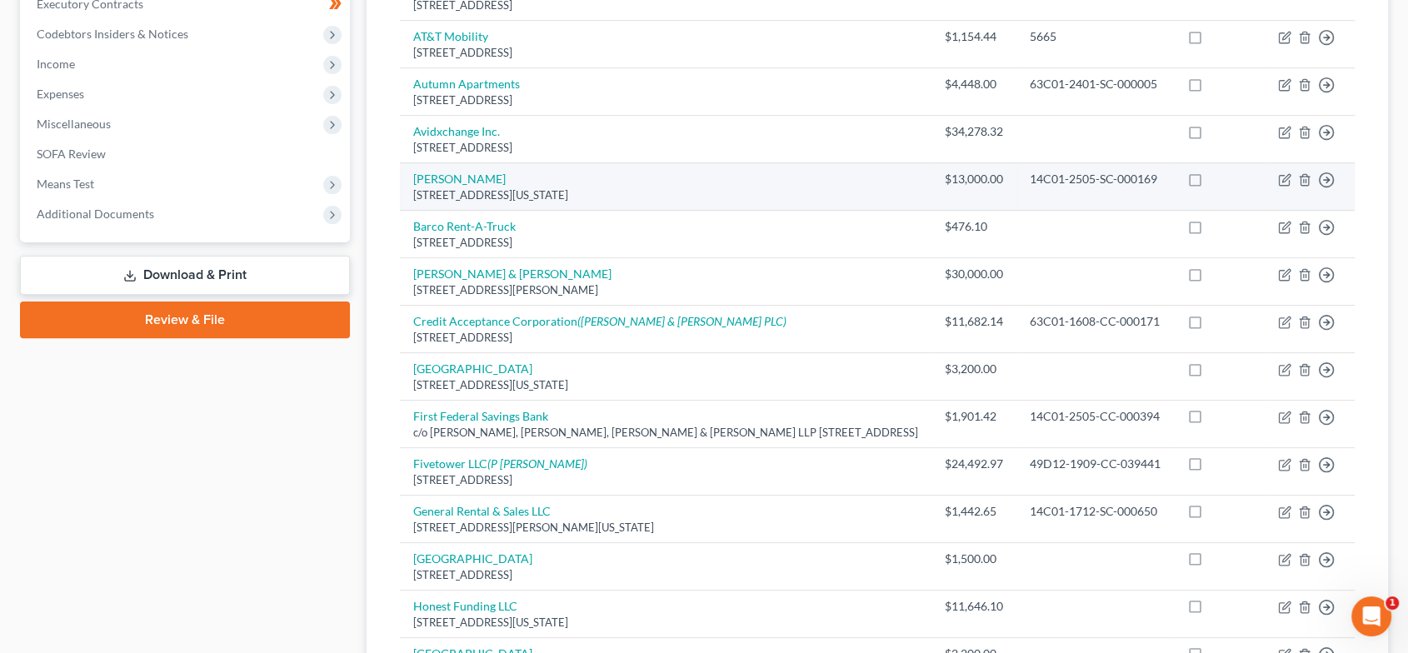
scroll to position [513, 0]
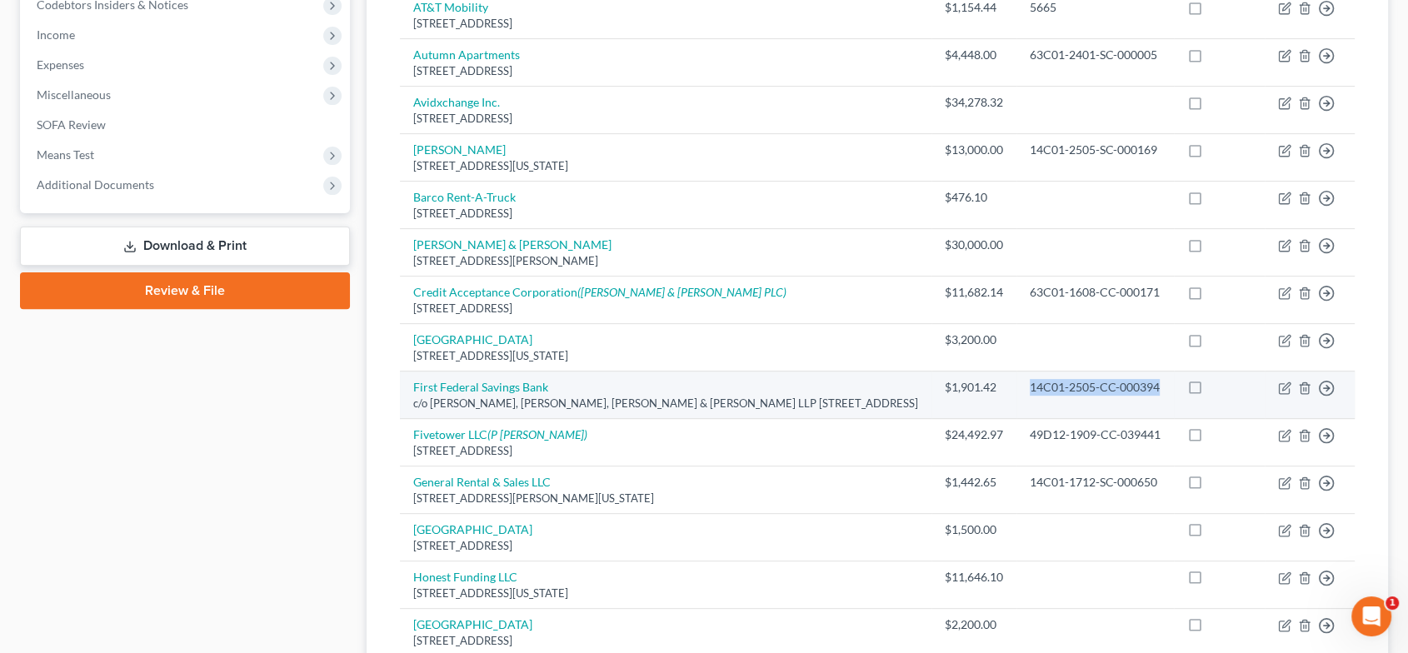
drag, startPoint x: 1127, startPoint y: 383, endPoint x: 985, endPoint y: 395, distance: 142.9
click at [1016, 395] on td "14C01-2505-CC-000394" at bounding box center [1094, 395] width 157 height 47
copy div "14C01-2505-CC-000394"
